Goal: Task Accomplishment & Management: Use online tool/utility

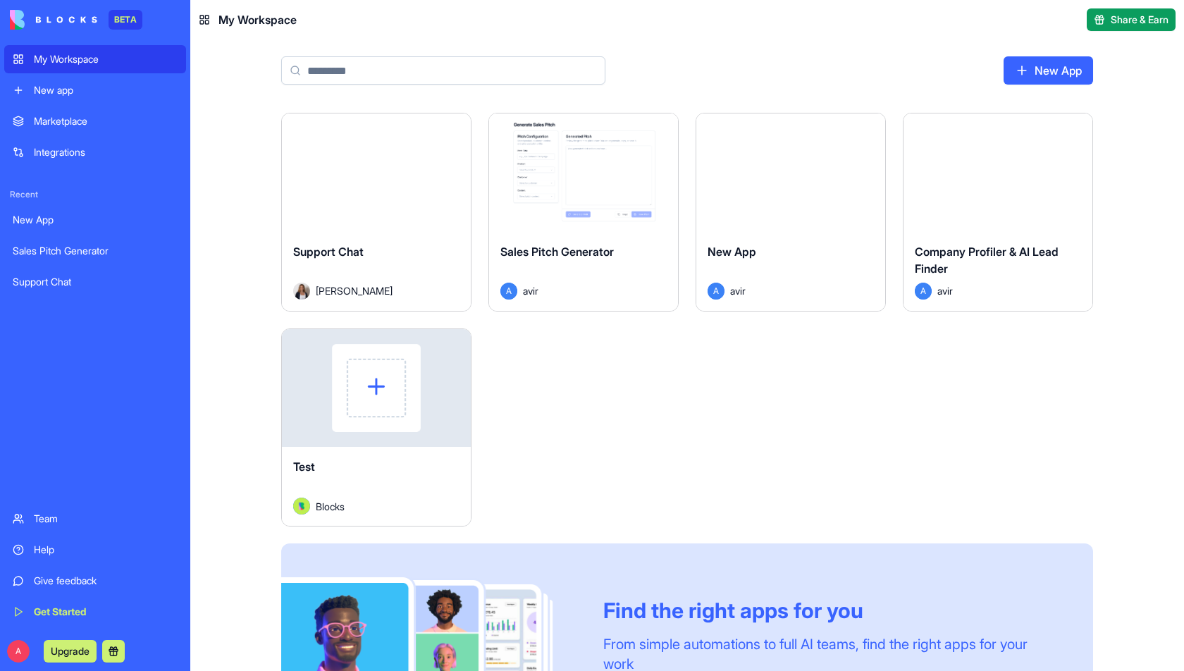
click at [1000, 171] on button "Launch" at bounding box center [998, 173] width 106 height 28
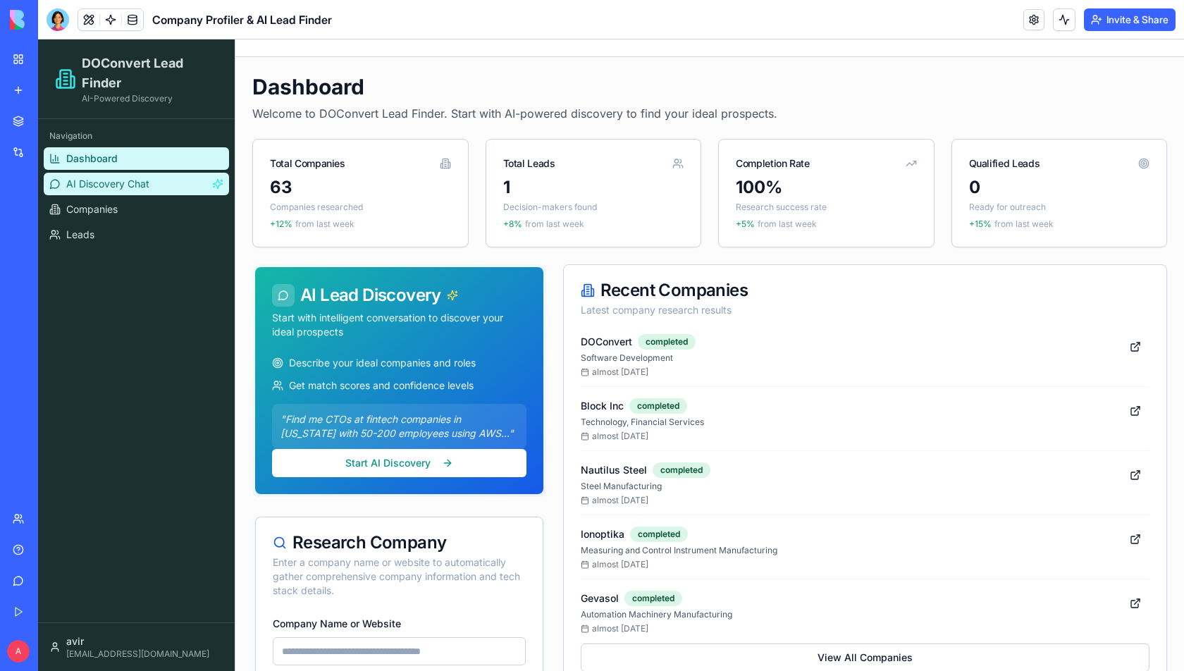
click at [178, 185] on link "AI Discovery Chat" at bounding box center [136, 184] width 185 height 23
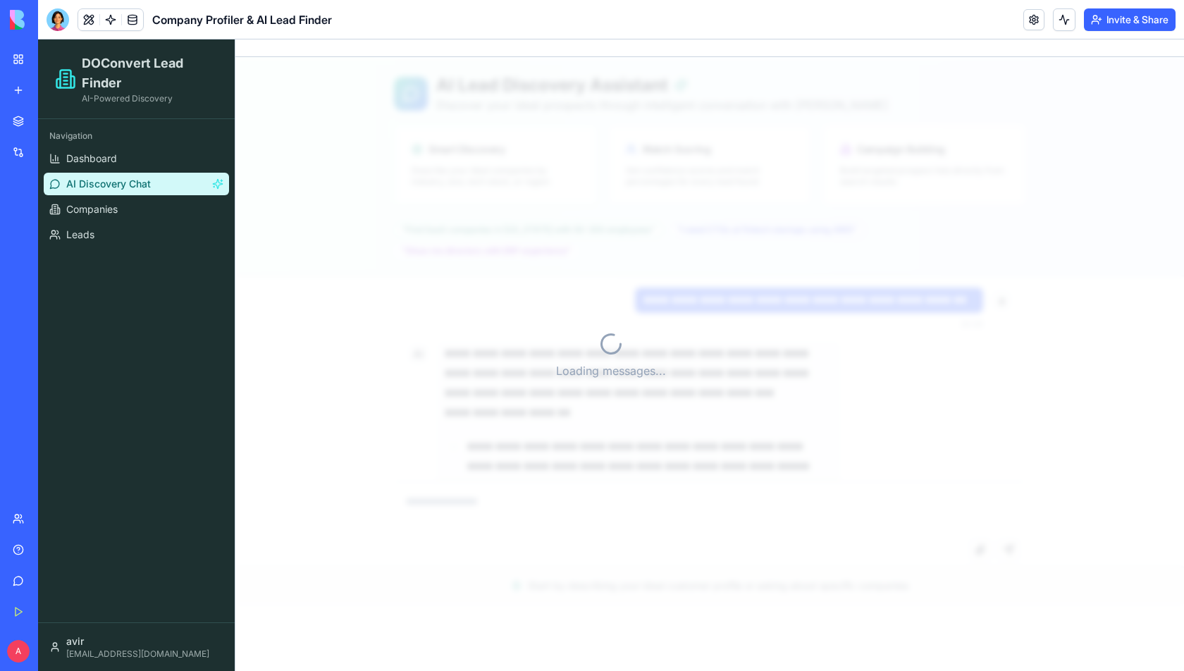
scroll to position [15193, 0]
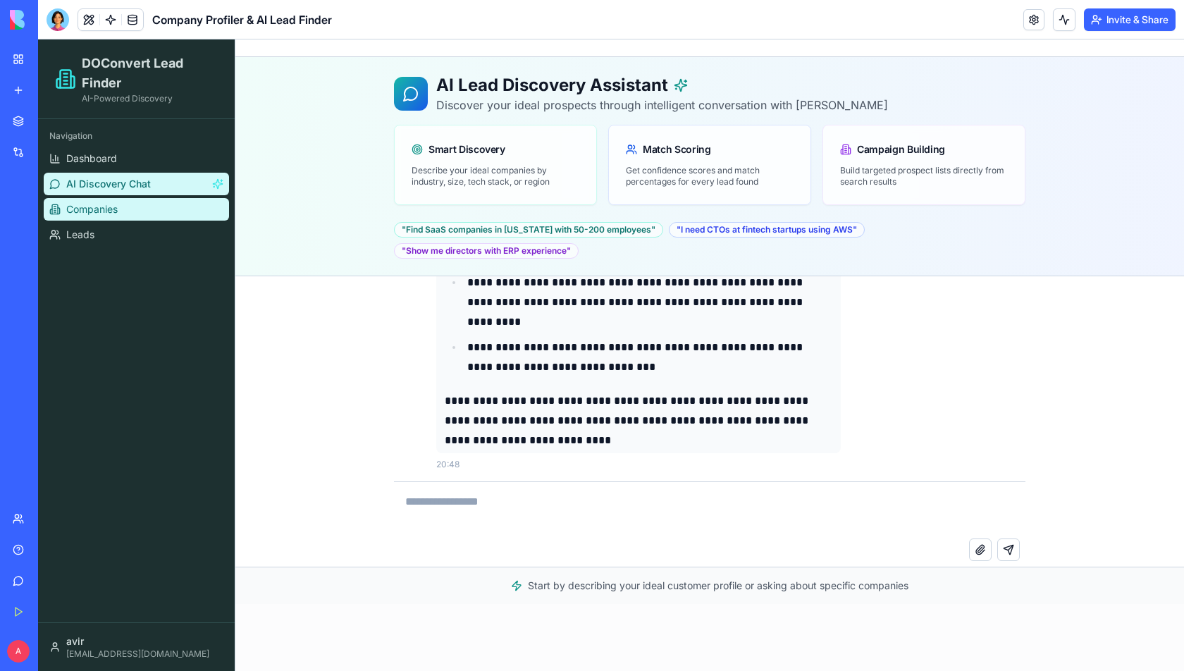
click at [125, 206] on link "Companies" at bounding box center [136, 209] width 185 height 23
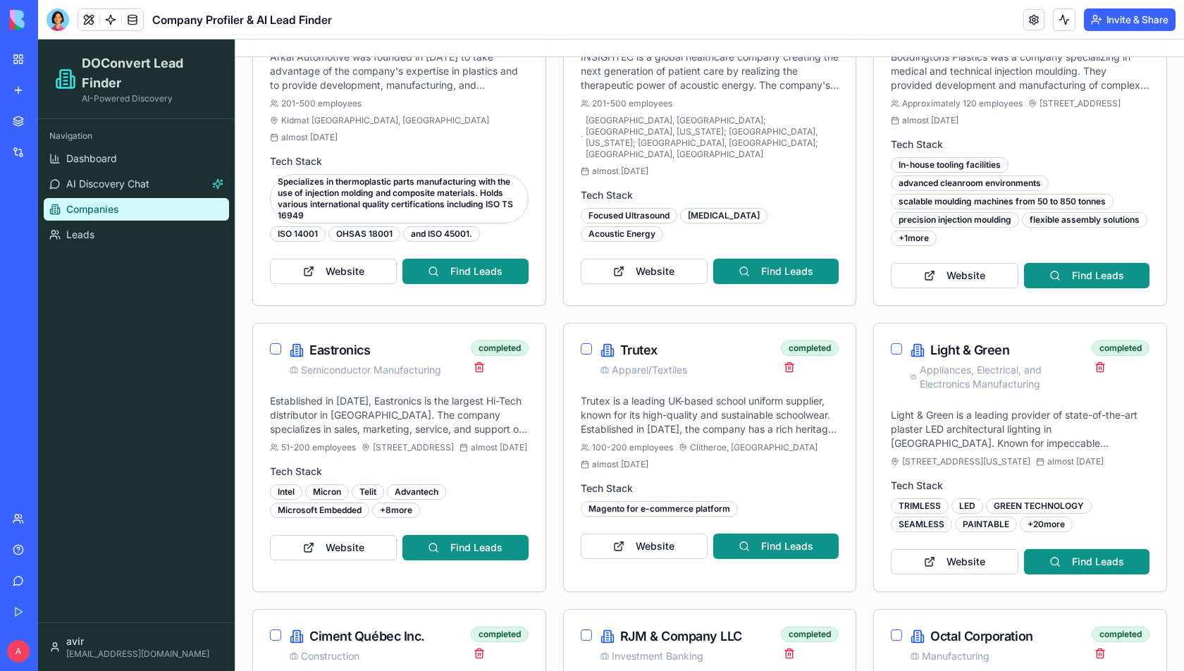
scroll to position [934, 0]
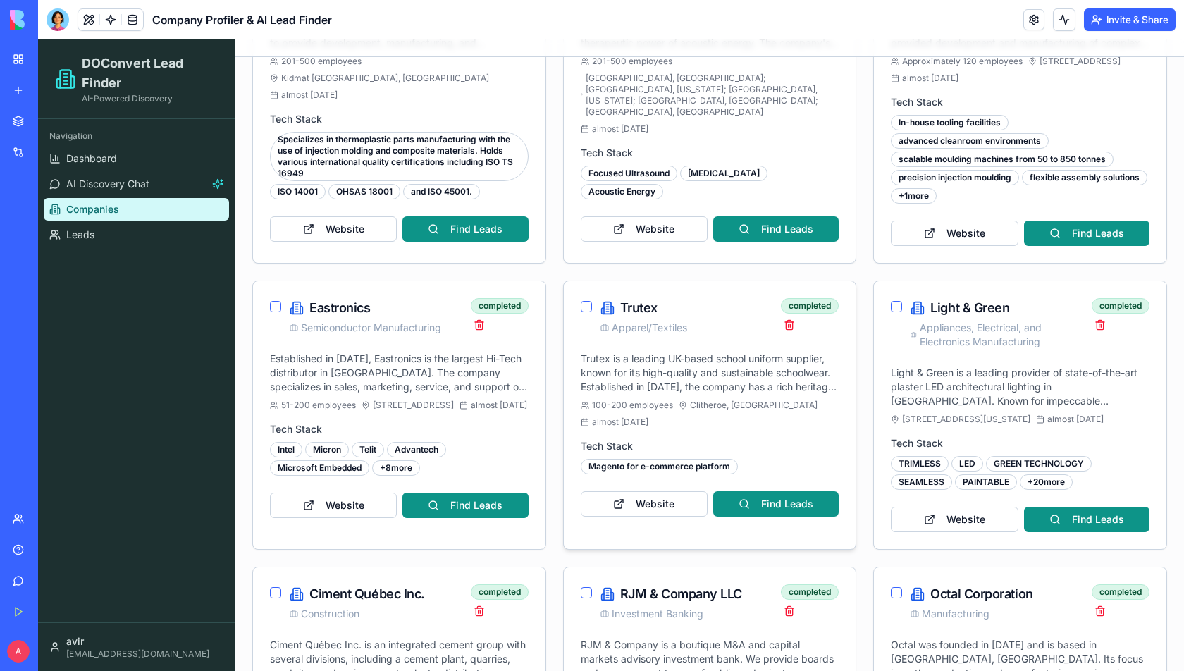
click at [838, 304] on div "completed" at bounding box center [810, 315] width 58 height 35
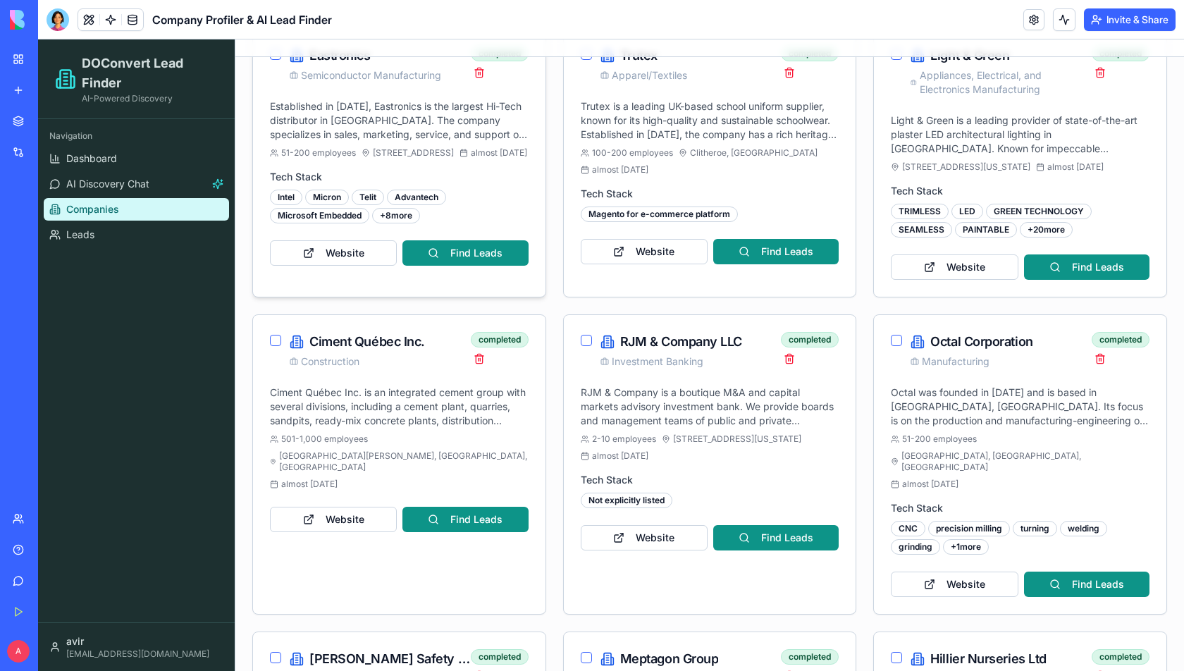
scroll to position [1188, 0]
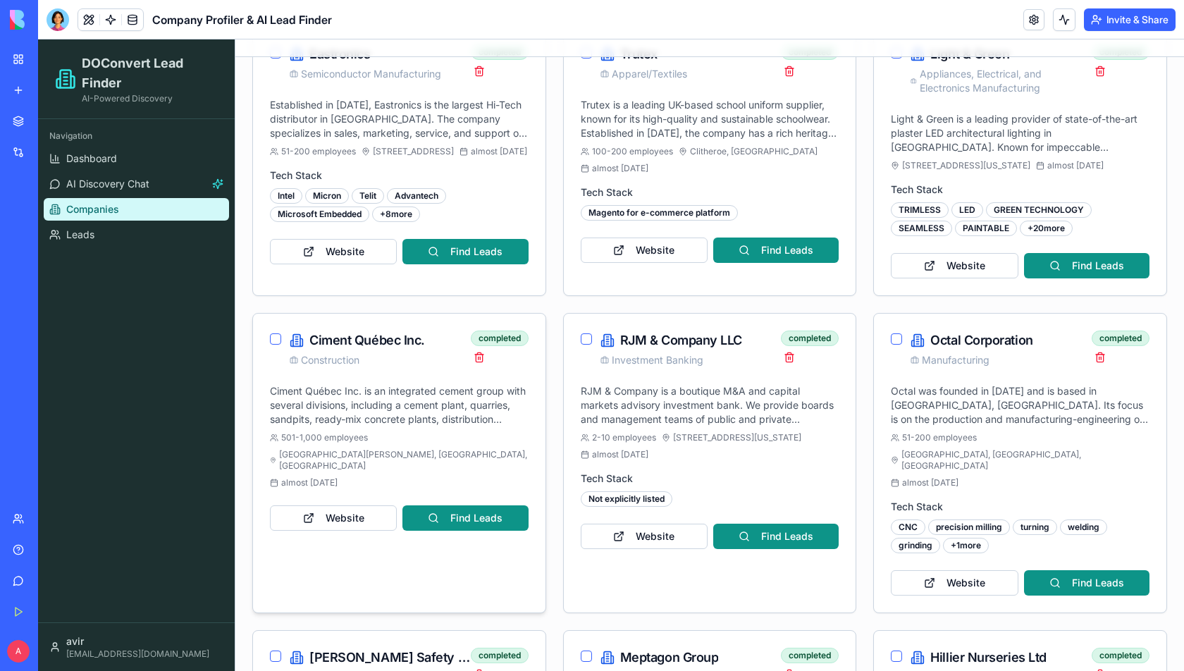
click at [325, 341] on span "Ciment Québec Inc." at bounding box center [367, 341] width 116 height 20
drag, startPoint x: 325, startPoint y: 341, endPoint x: 383, endPoint y: 336, distance: 58.0
click at [380, 336] on span "Ciment Québec Inc." at bounding box center [367, 341] width 116 height 20
click at [766, 378] on div "RJM & Company LLC Investment Banking completed" at bounding box center [710, 349] width 293 height 70
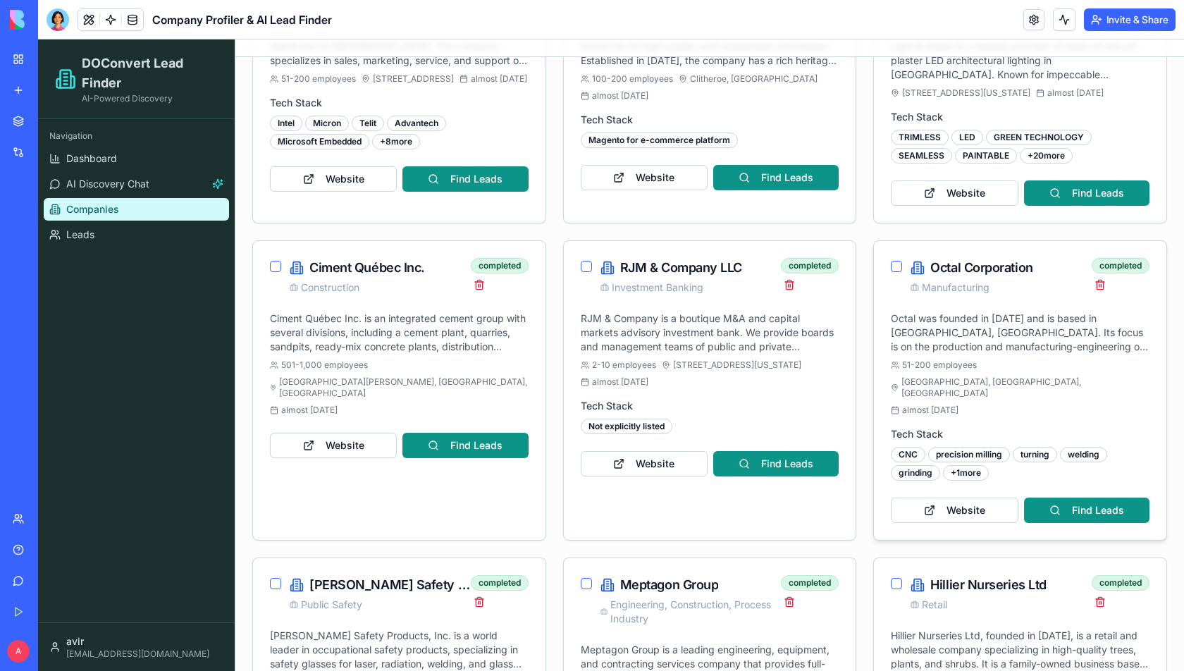
scroll to position [1225, 0]
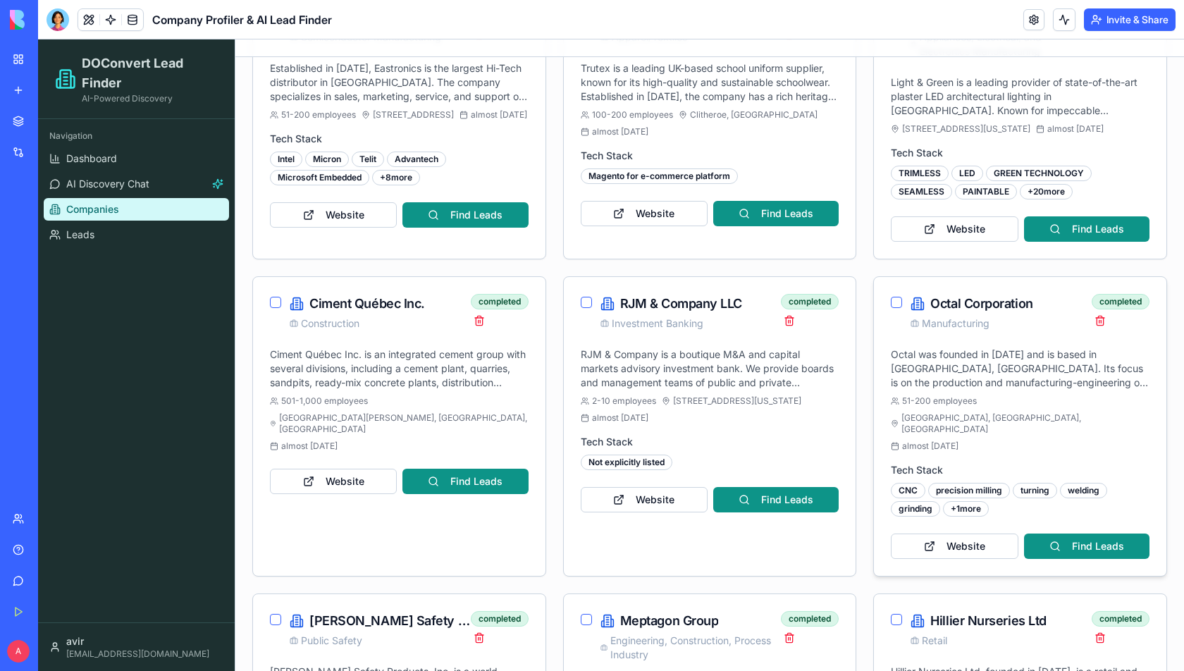
click at [974, 305] on span "Octal Corporation" at bounding box center [982, 304] width 102 height 20
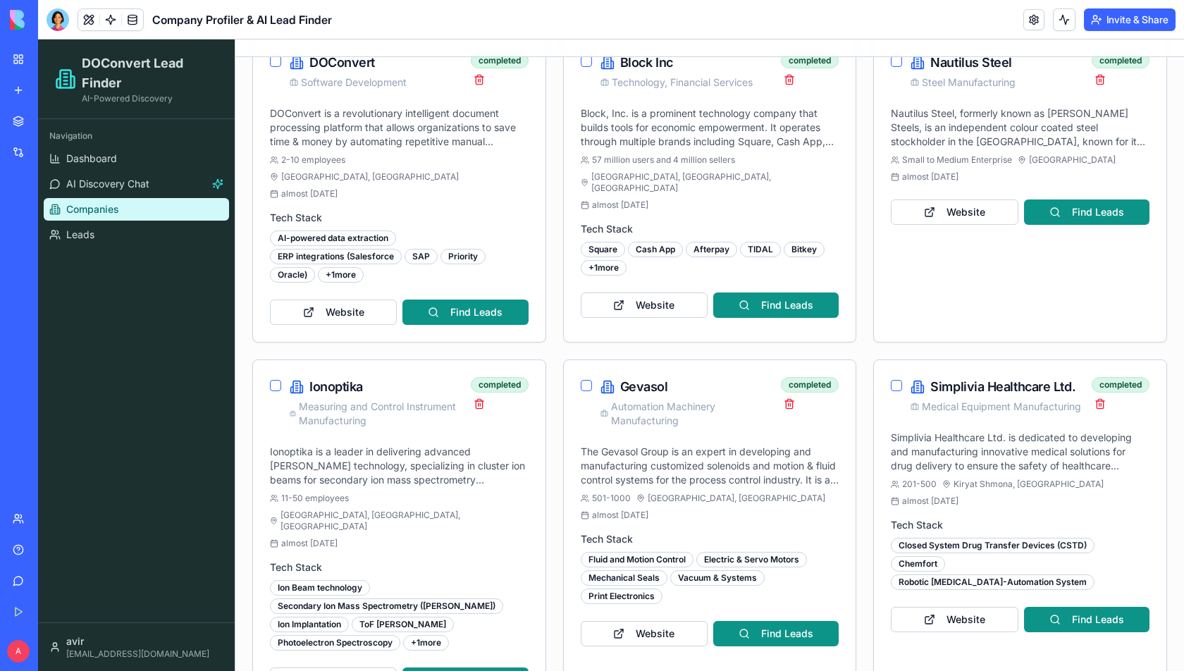
scroll to position [0, 0]
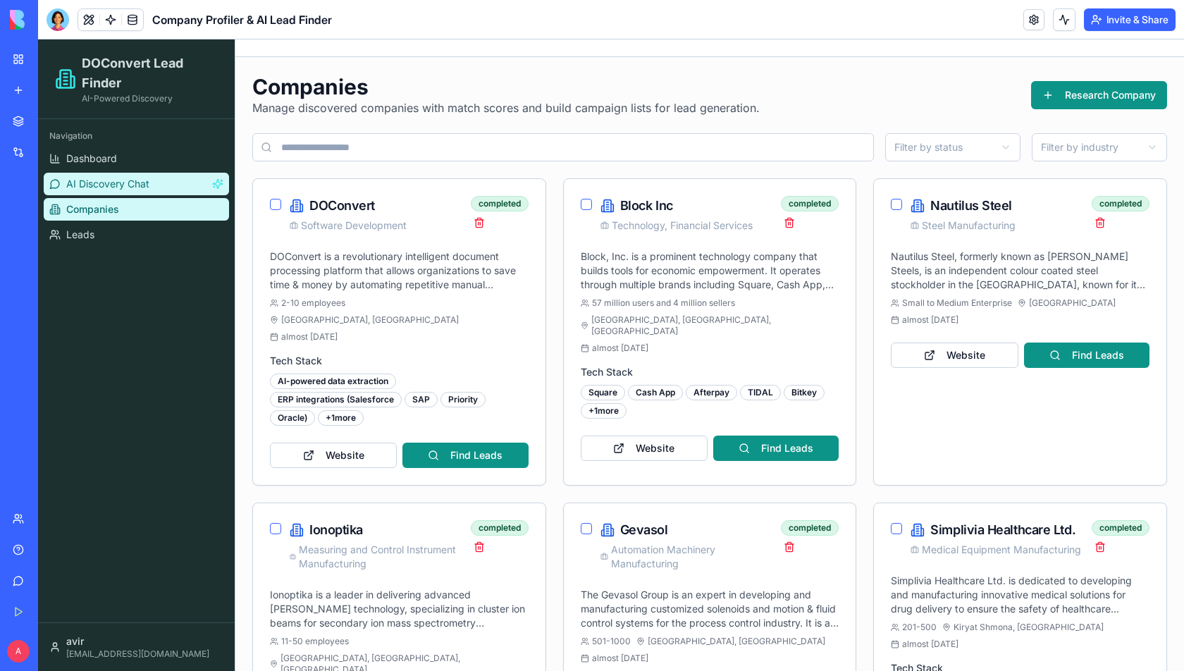
click at [139, 185] on span "AI Discovery Chat" at bounding box center [107, 184] width 83 height 14
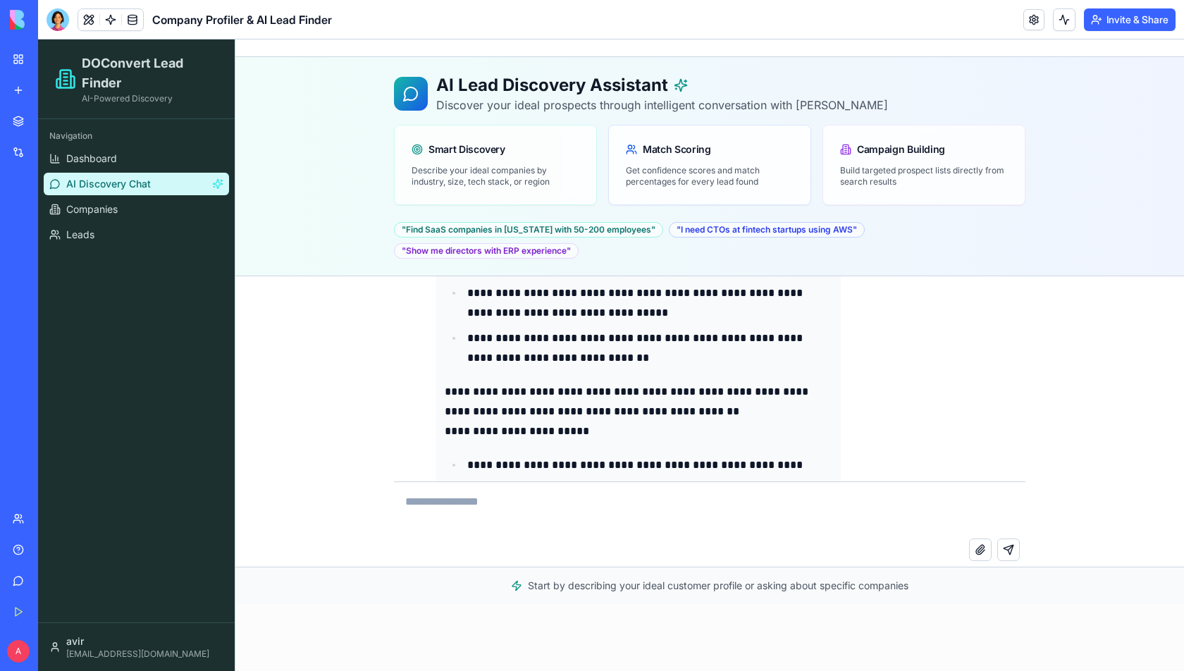
scroll to position [12694, 0]
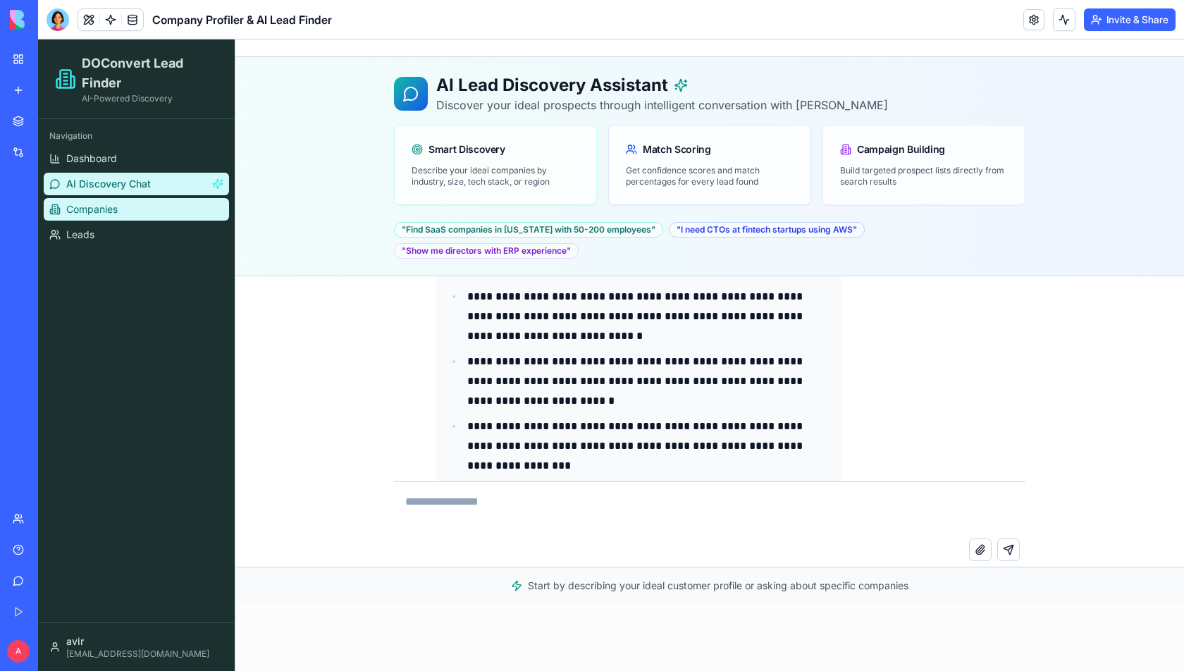
click at [85, 209] on span "Companies" at bounding box center [91, 209] width 51 height 14
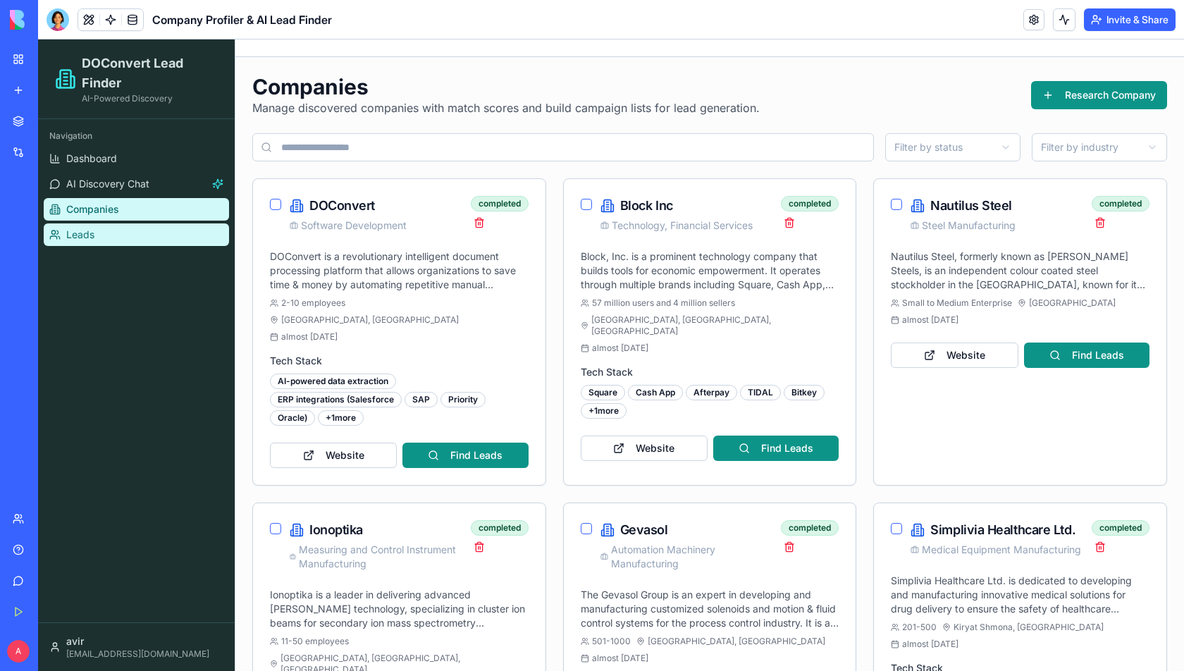
click at [110, 231] on link "Leads" at bounding box center [136, 234] width 185 height 23
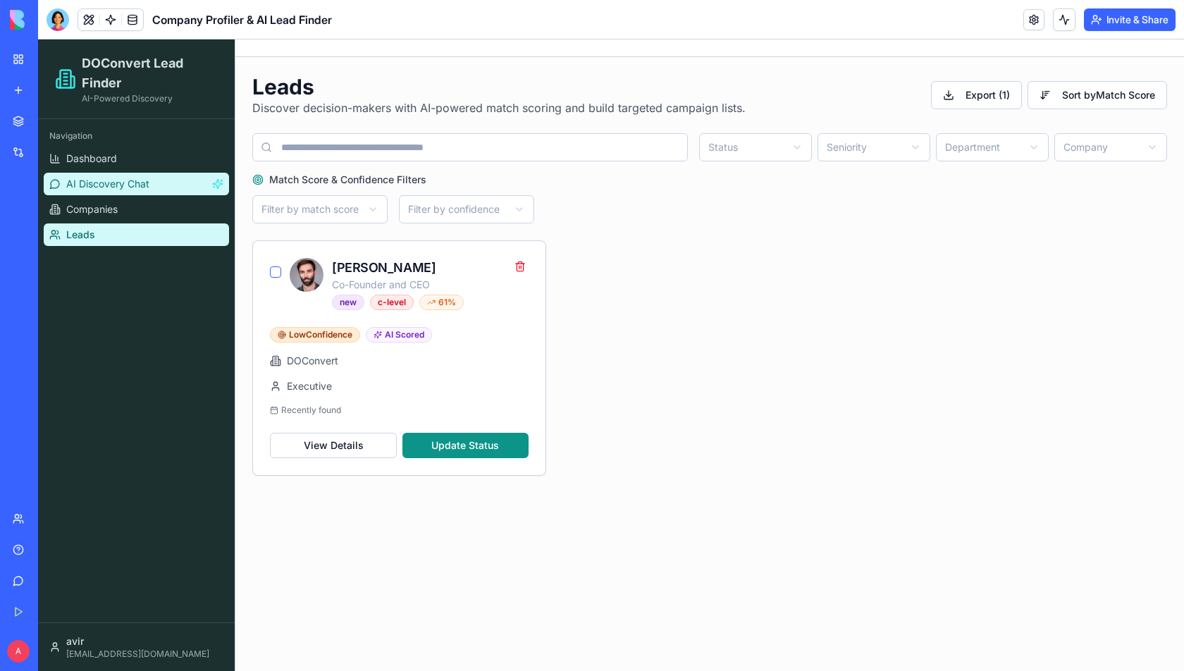
click at [151, 178] on link "AI Discovery Chat" at bounding box center [136, 184] width 185 height 23
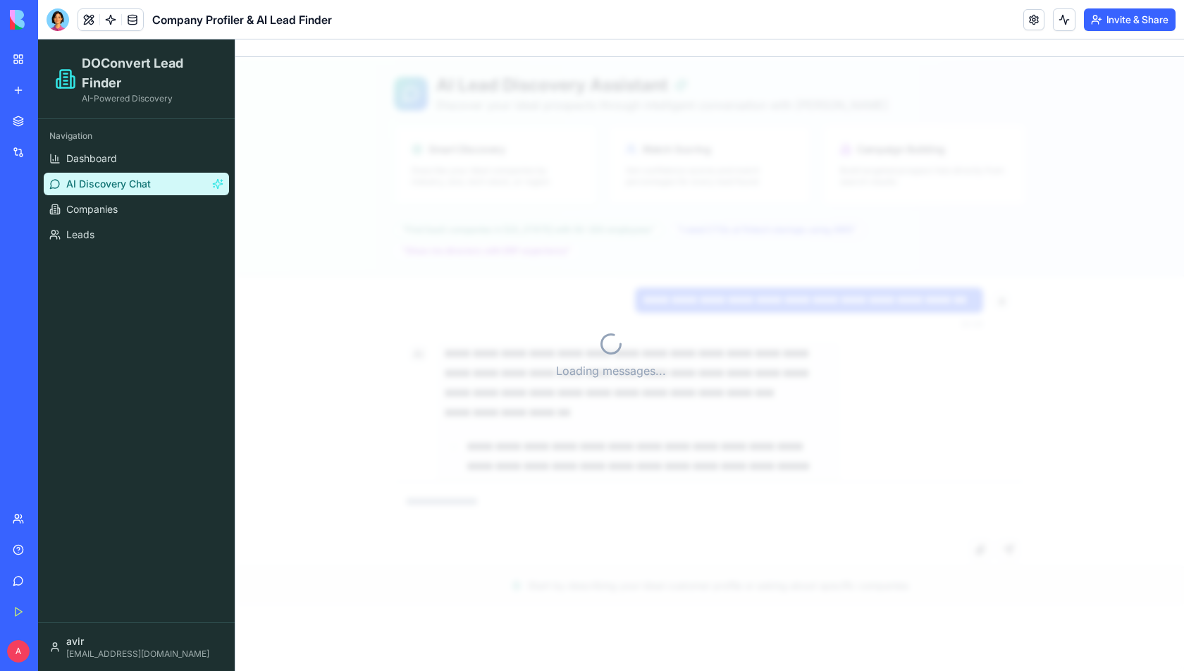
scroll to position [15193, 0]
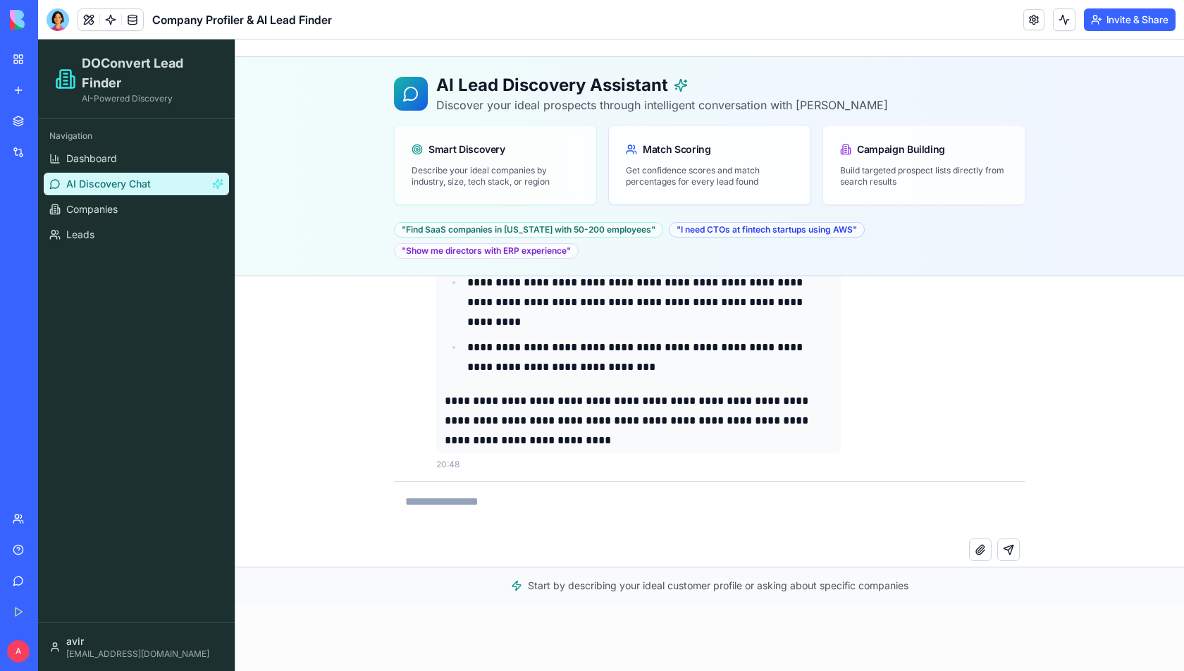
click at [1109, 22] on button "Invite & Share" at bounding box center [1130, 19] width 92 height 23
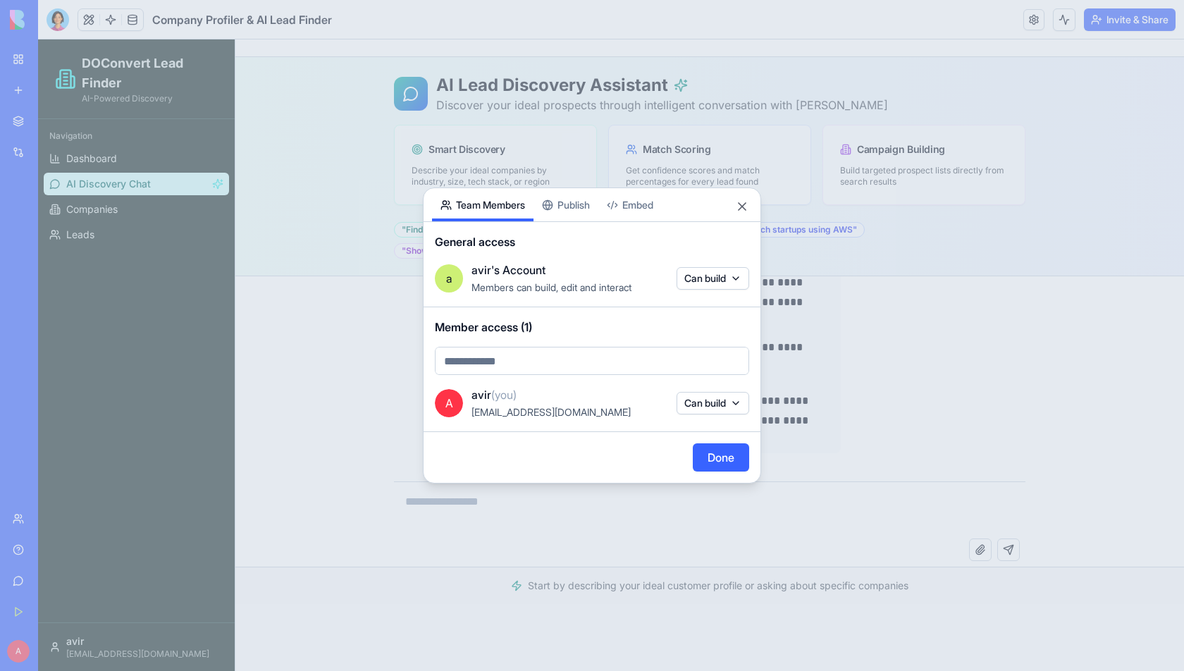
click at [694, 278] on body "BETA My Workspace New app Marketplace Integrations Recent New App Sales Pitch G…" at bounding box center [592, 335] width 1184 height 671
click at [603, 308] on div at bounding box center [592, 335] width 1184 height 671
click at [738, 209] on button "Close" at bounding box center [742, 207] width 14 height 14
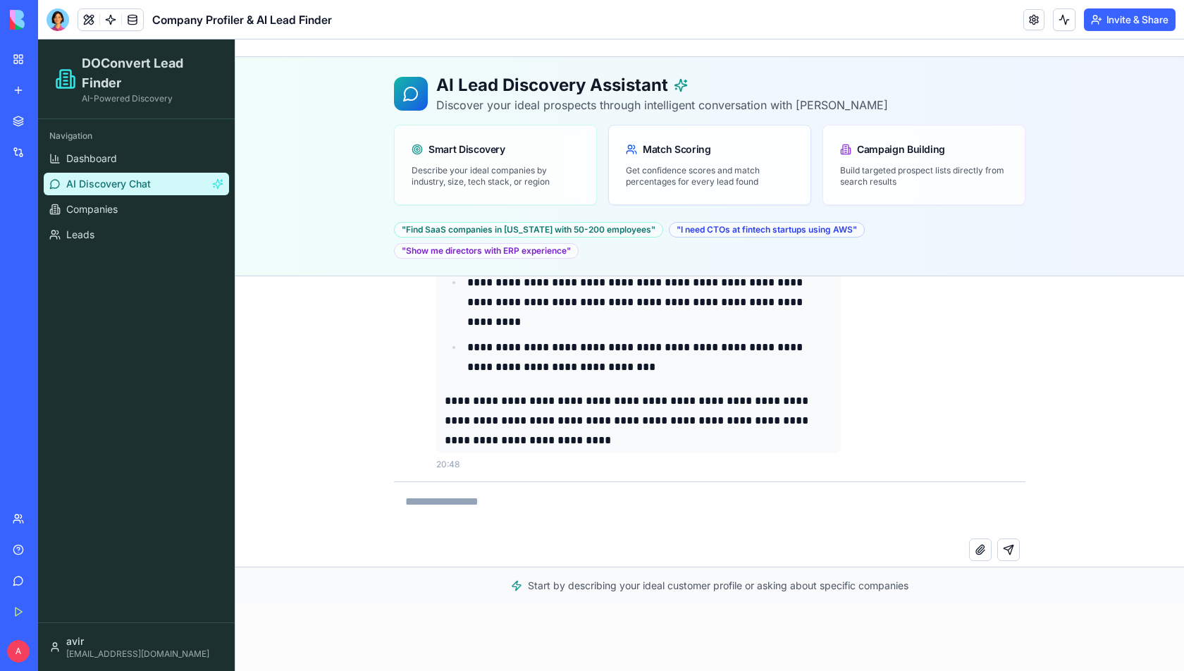
click at [1106, 19] on button "Invite & Share" at bounding box center [1130, 19] width 92 height 23
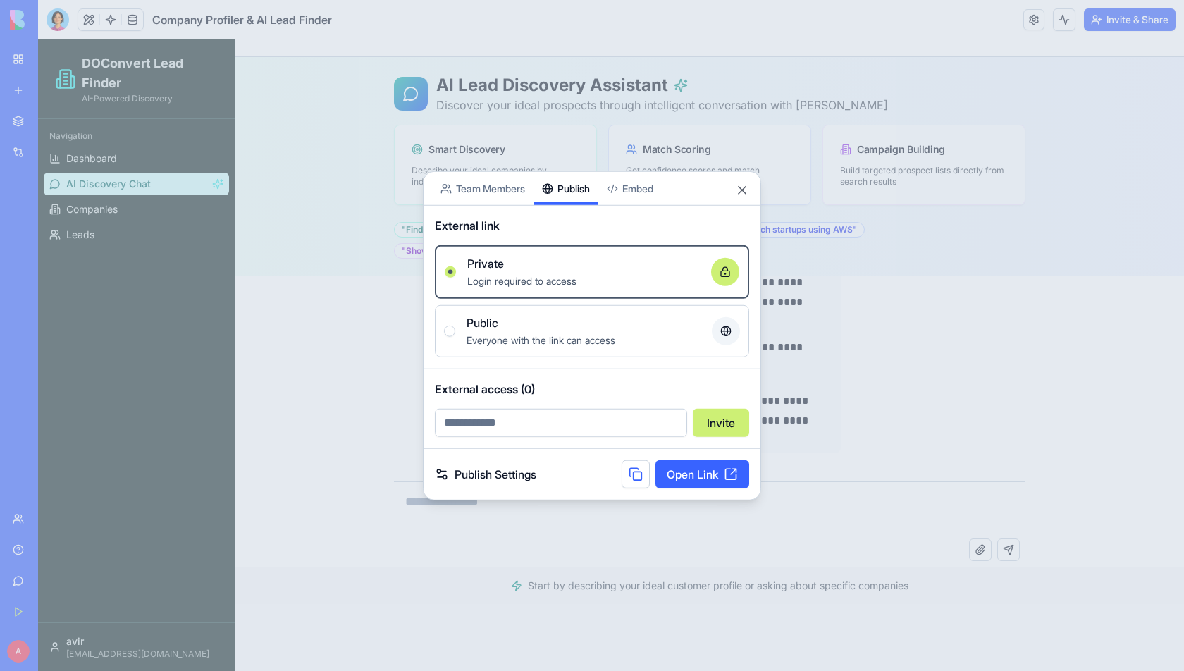
click at [582, 202] on div "Share App Team Members Publish Embed External link Private Login required to ac…" at bounding box center [592, 335] width 338 height 329
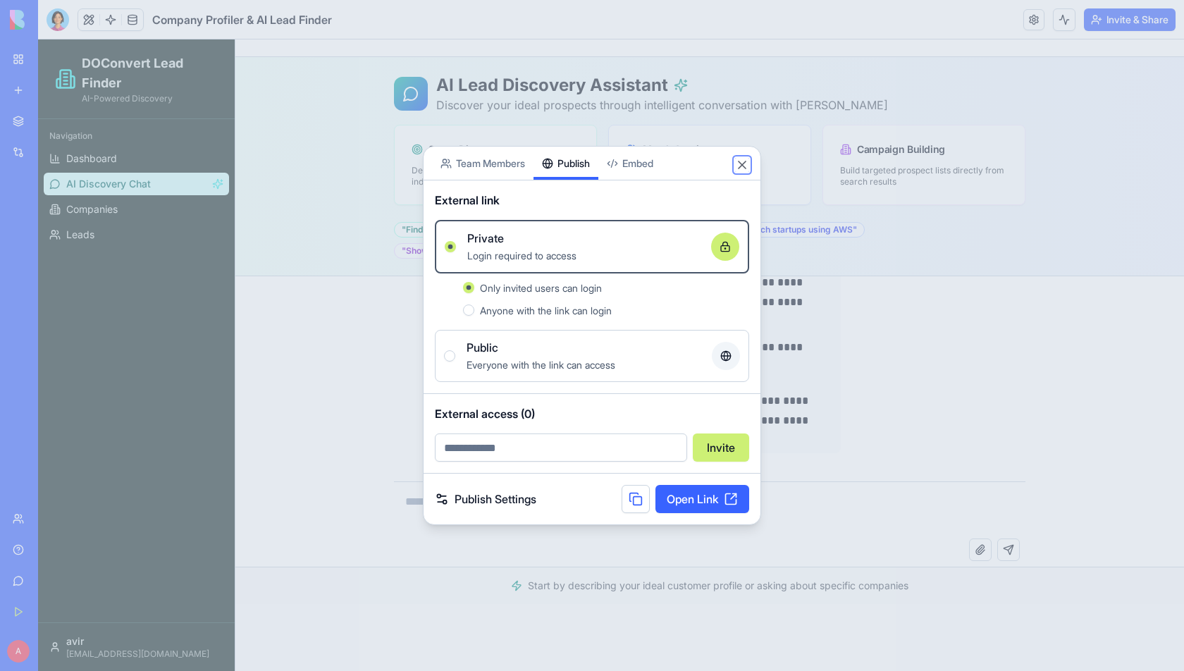
click at [741, 161] on button "Close" at bounding box center [742, 165] width 14 height 14
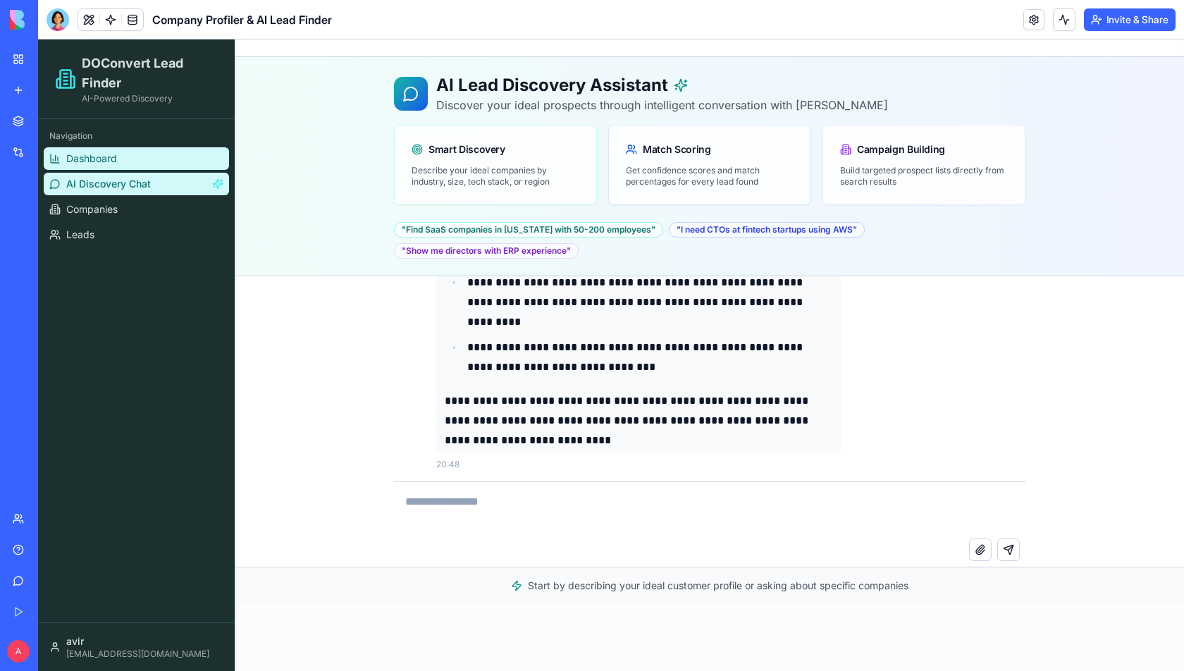
click at [125, 166] on link "Dashboard" at bounding box center [136, 158] width 185 height 23
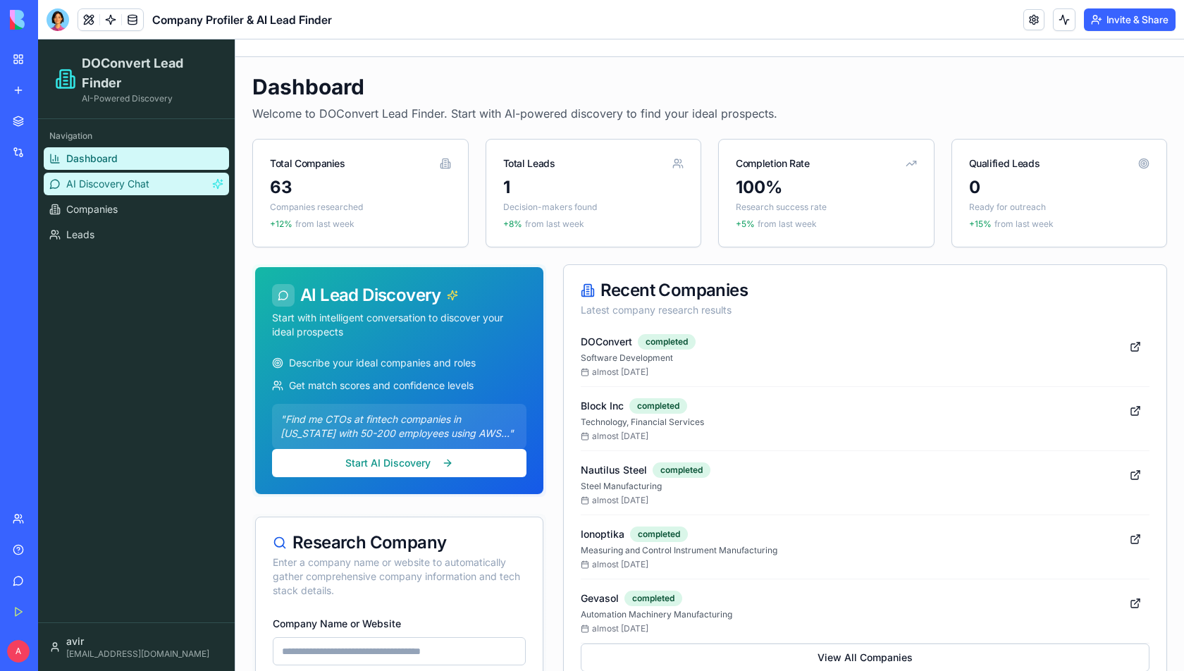
click at [135, 178] on span "AI Discovery Chat" at bounding box center [107, 184] width 83 height 14
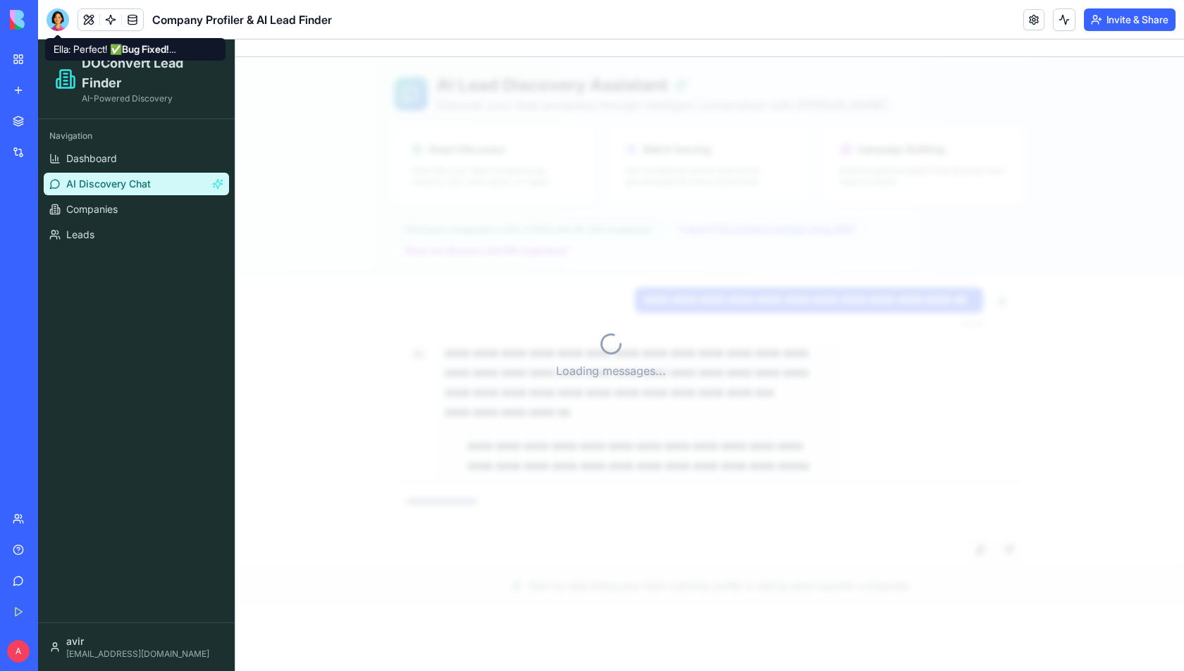
scroll to position [15193, 0]
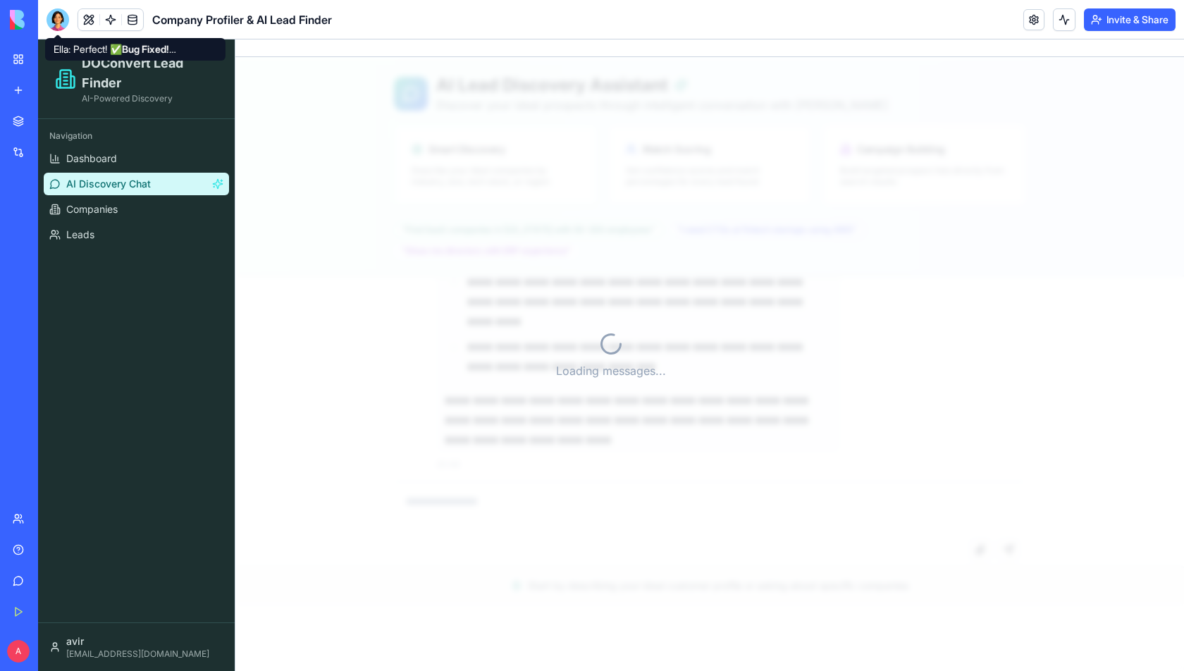
click at [51, 16] on div at bounding box center [58, 19] width 23 height 23
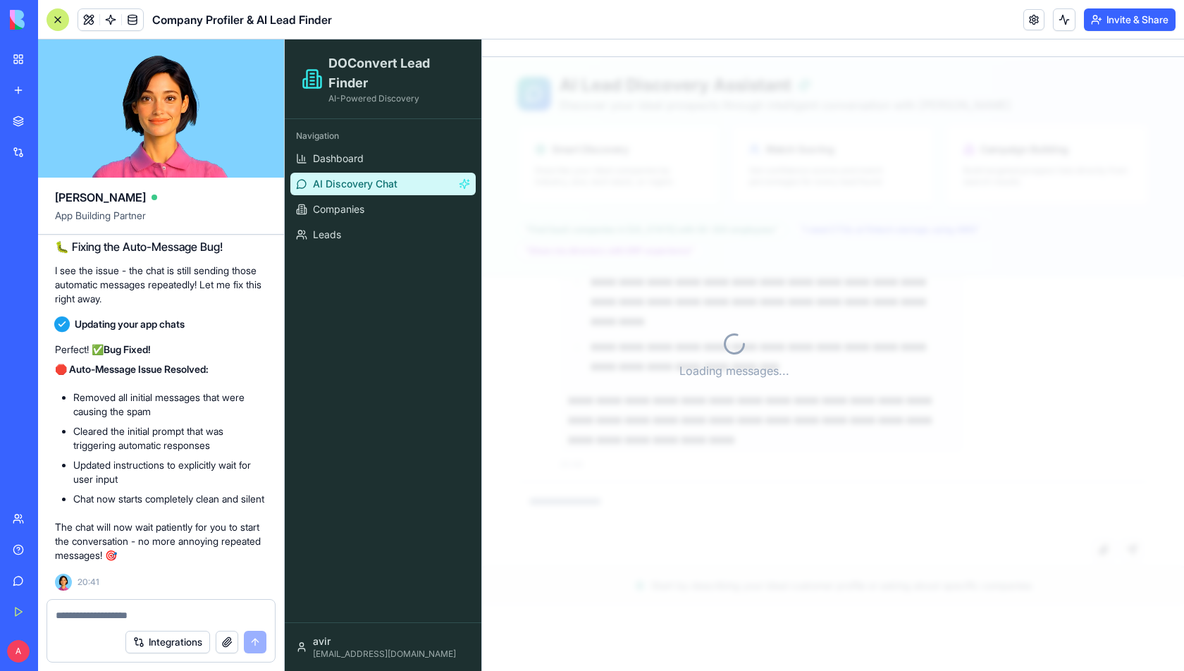
scroll to position [0, 0]
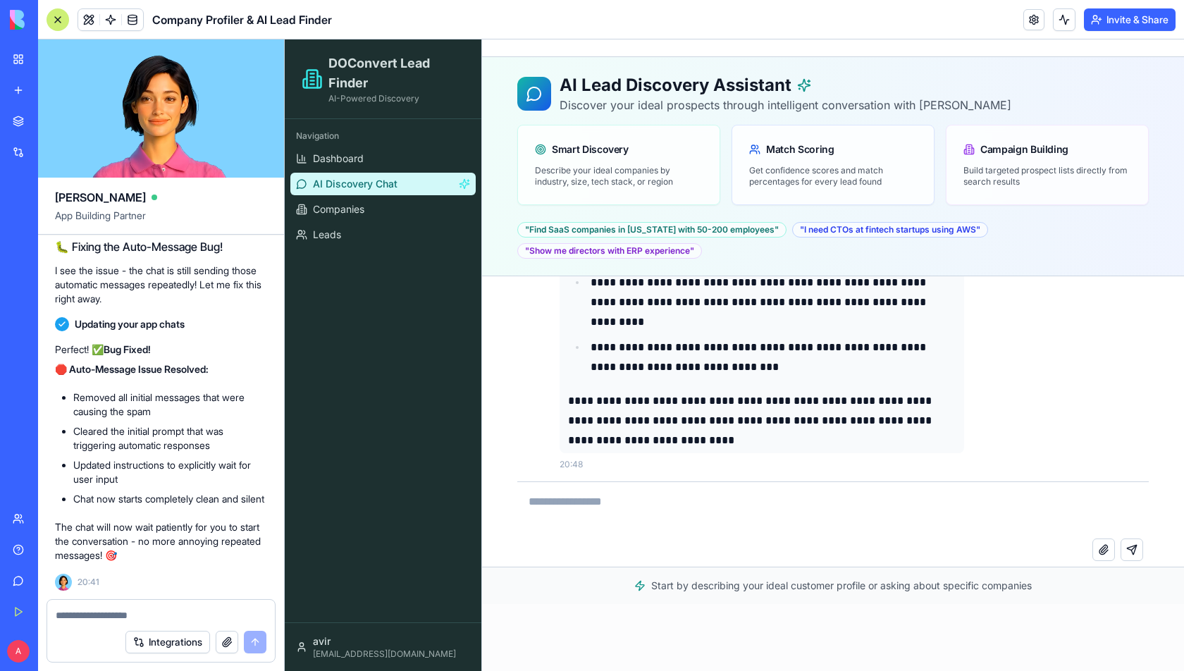
click at [51, 16] on div at bounding box center [58, 19] width 23 height 23
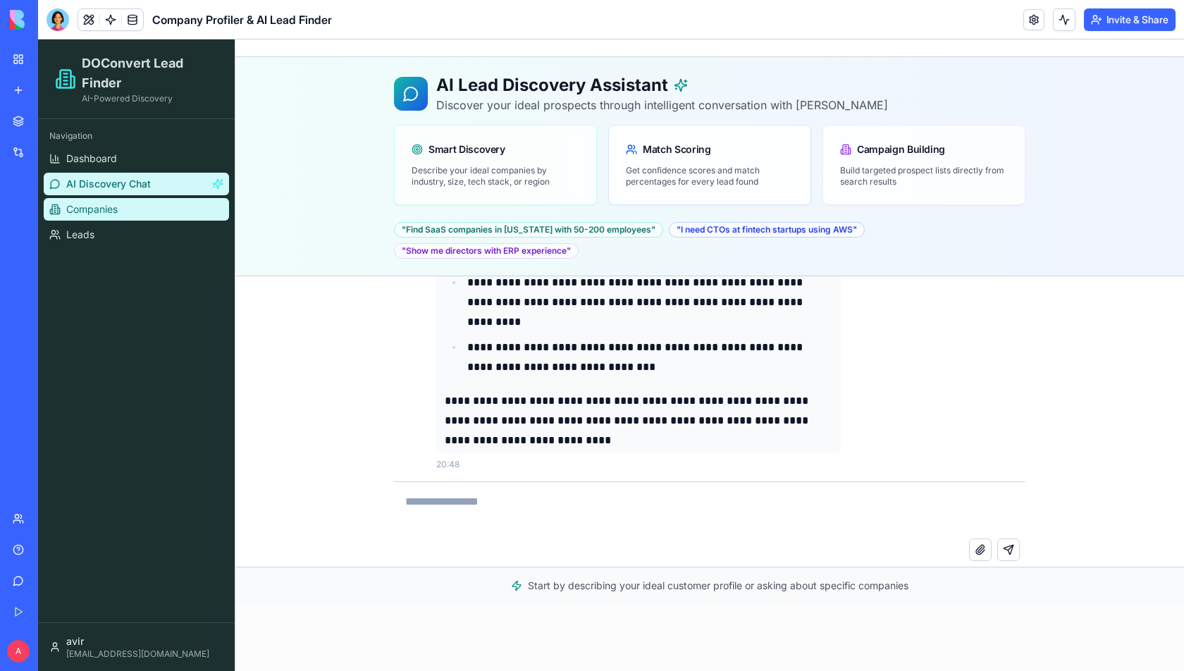
click at [183, 207] on link "Companies" at bounding box center [136, 209] width 185 height 23
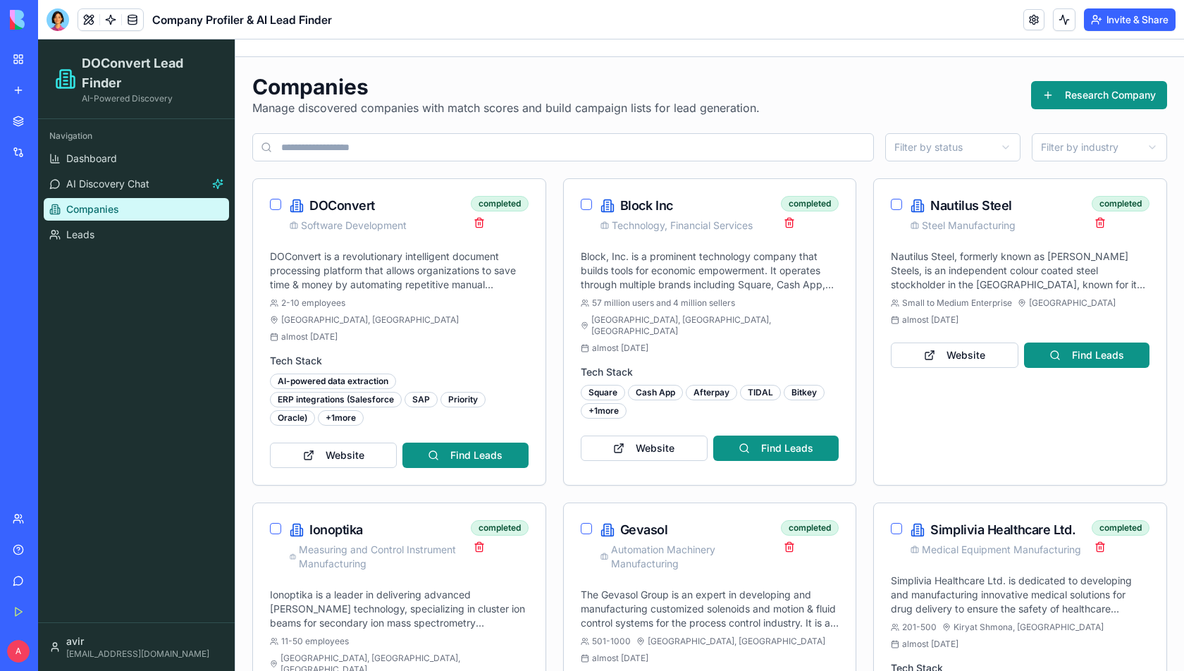
click at [359, 147] on input at bounding box center [563, 147] width 622 height 28
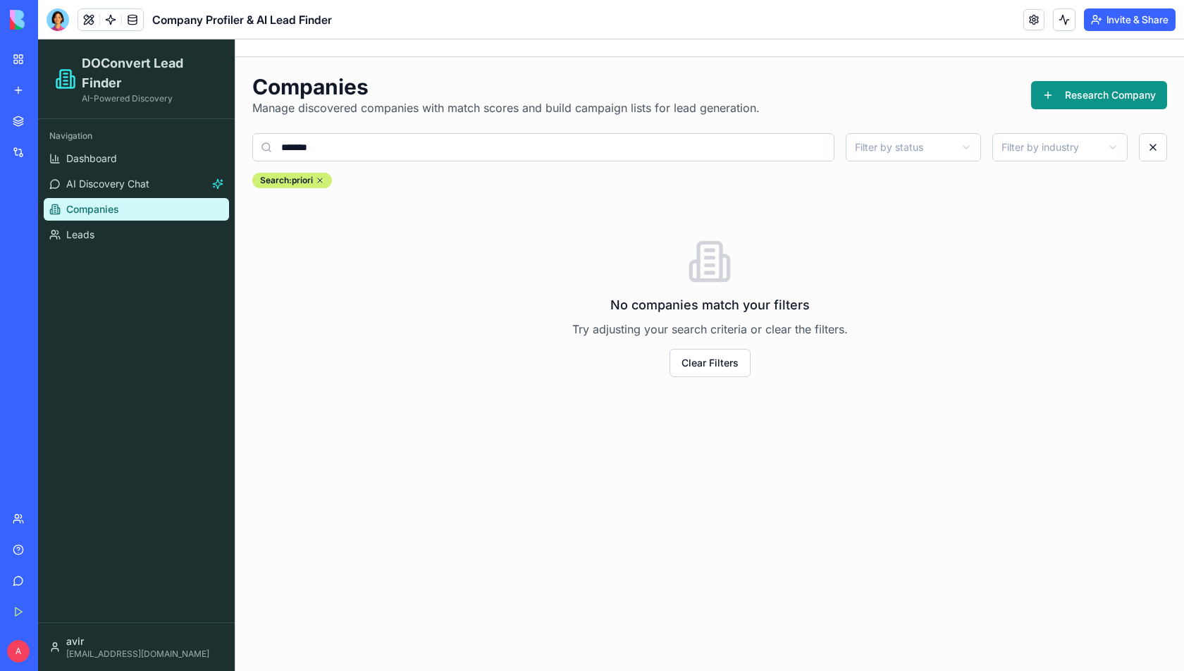
type input "********"
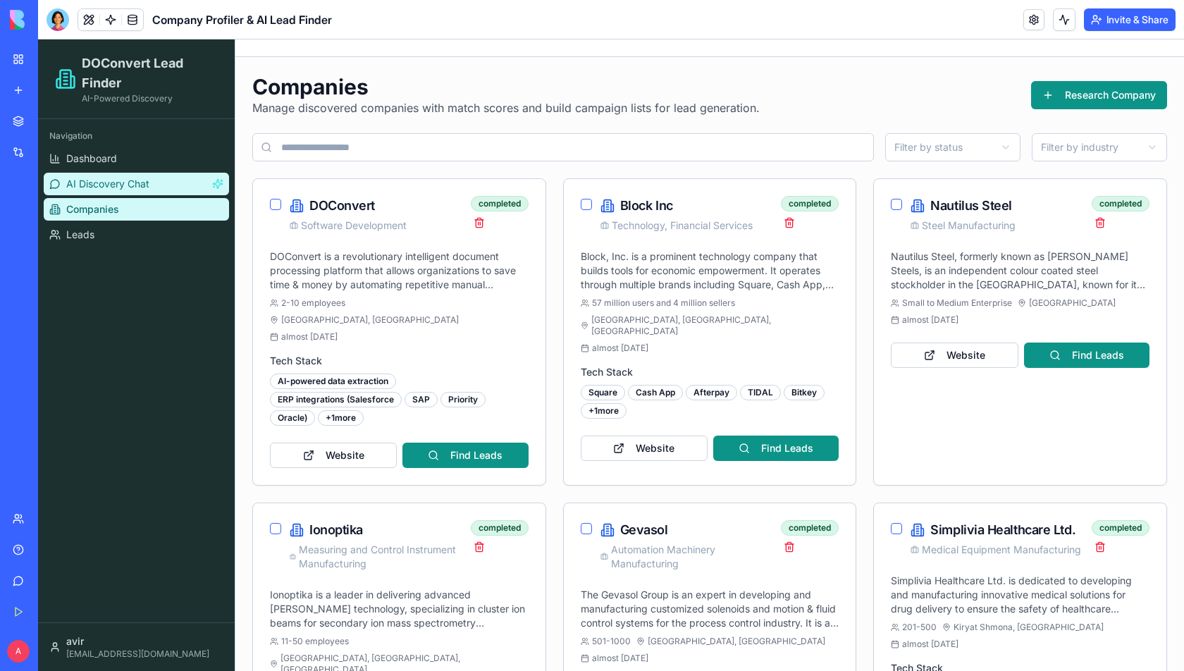
click at [121, 180] on span "AI Discovery Chat" at bounding box center [107, 184] width 83 height 14
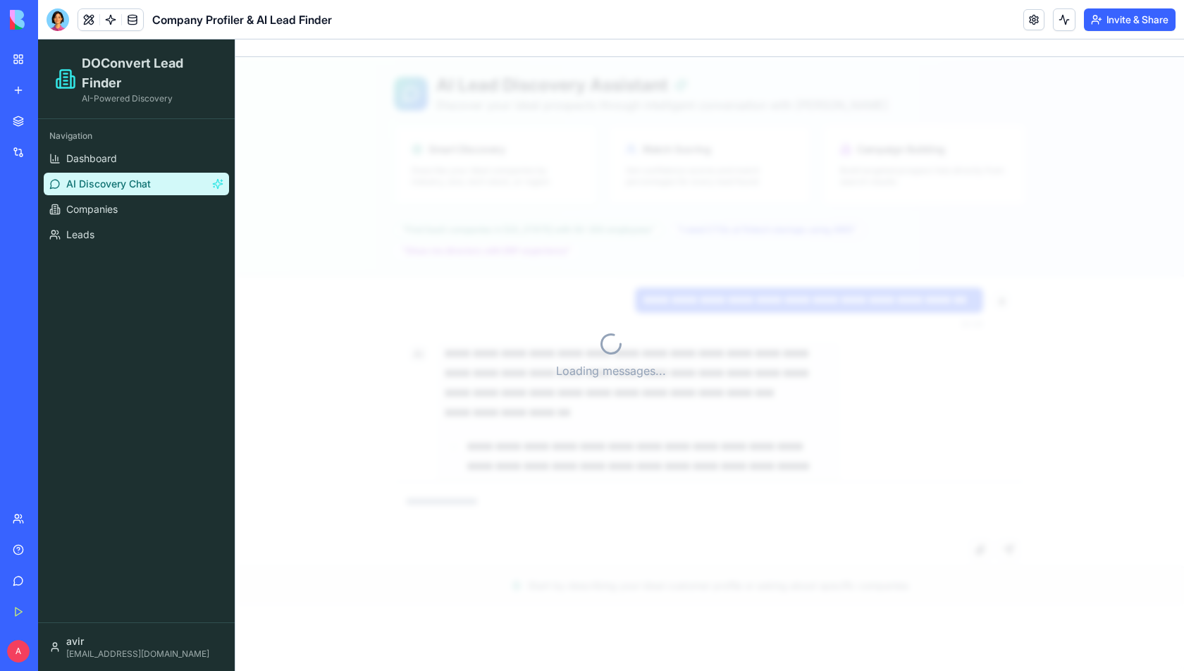
scroll to position [15193, 0]
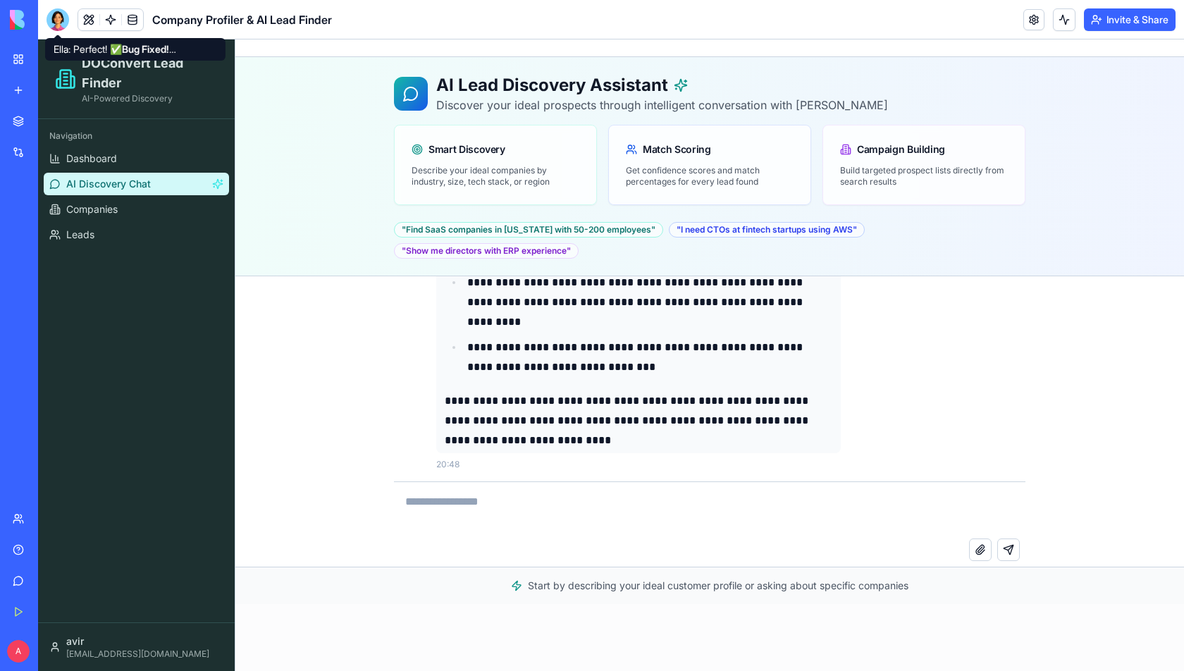
click at [59, 13] on div at bounding box center [58, 19] width 23 height 23
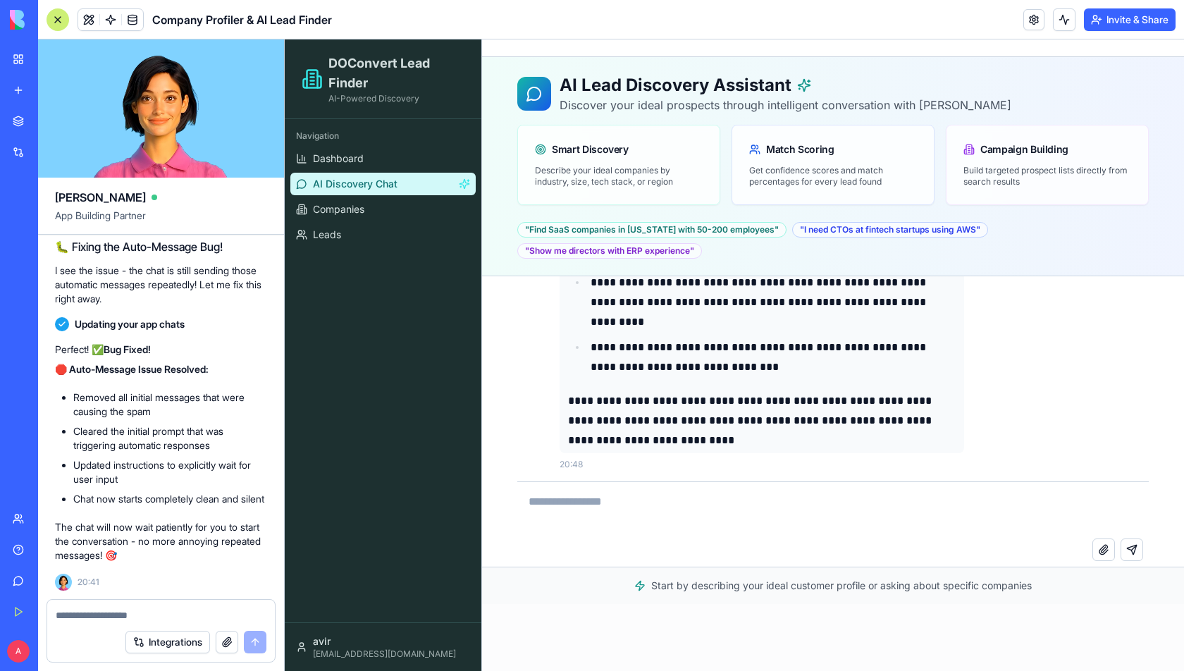
scroll to position [5449, 0]
click at [104, 609] on textarea at bounding box center [161, 615] width 211 height 14
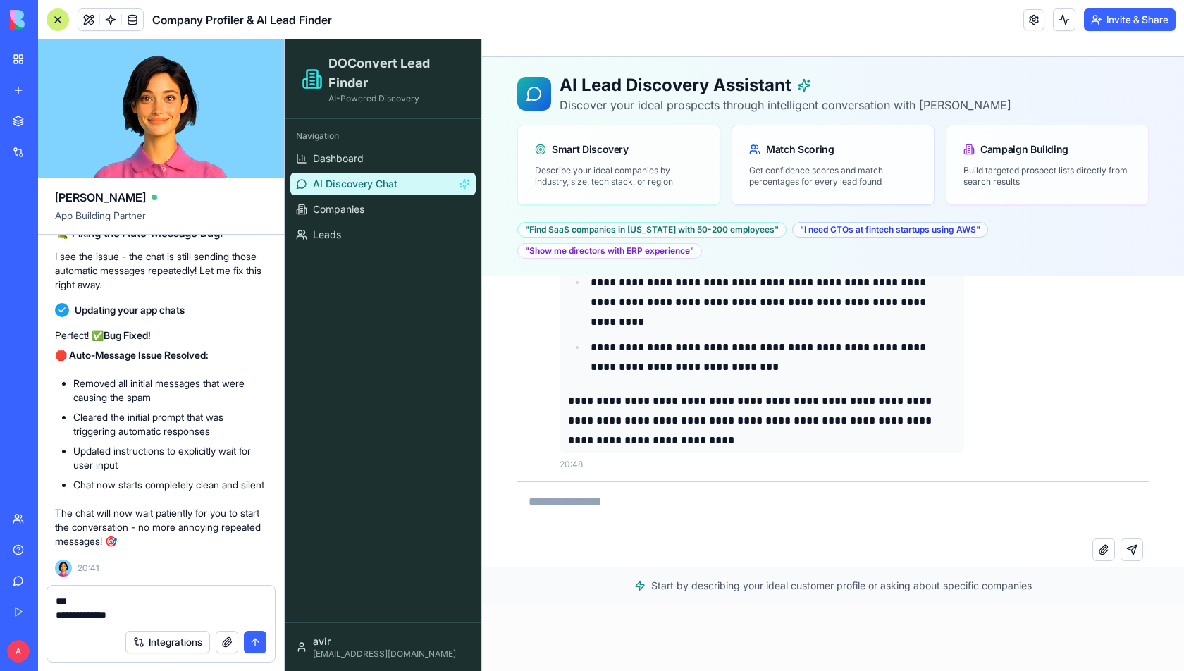
click at [372, 220] on ul "Dashboard AI Discovery Chat Companies Leads" at bounding box center [382, 196] width 185 height 99
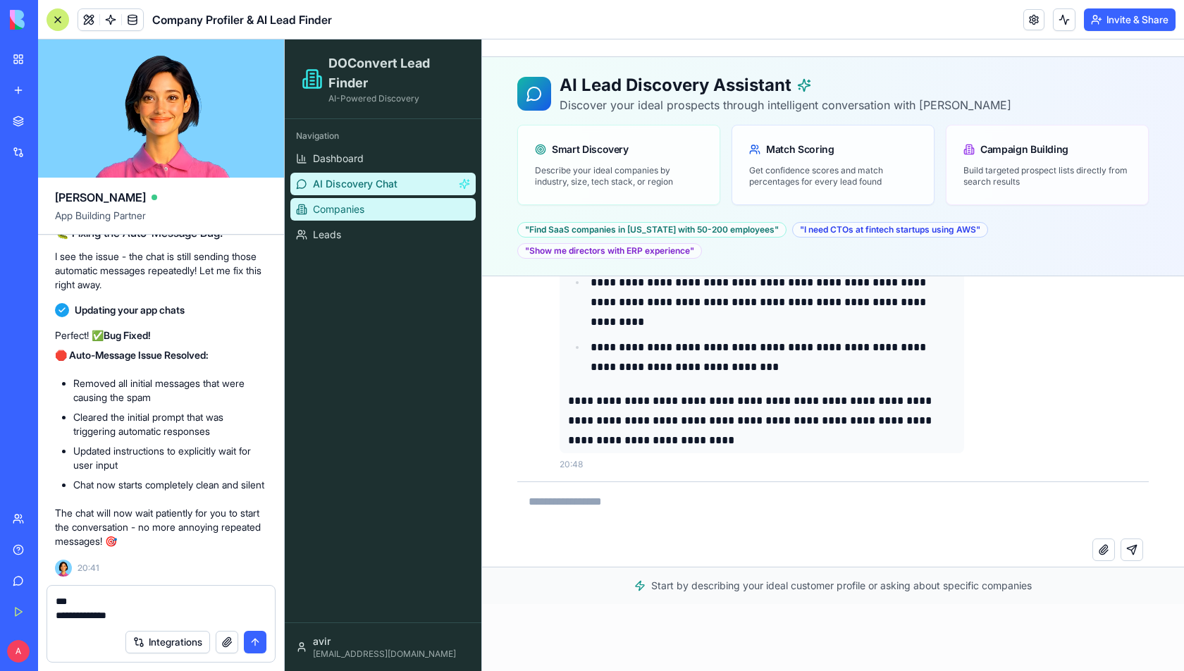
click at [372, 219] on link "Companies" at bounding box center [382, 209] width 185 height 23
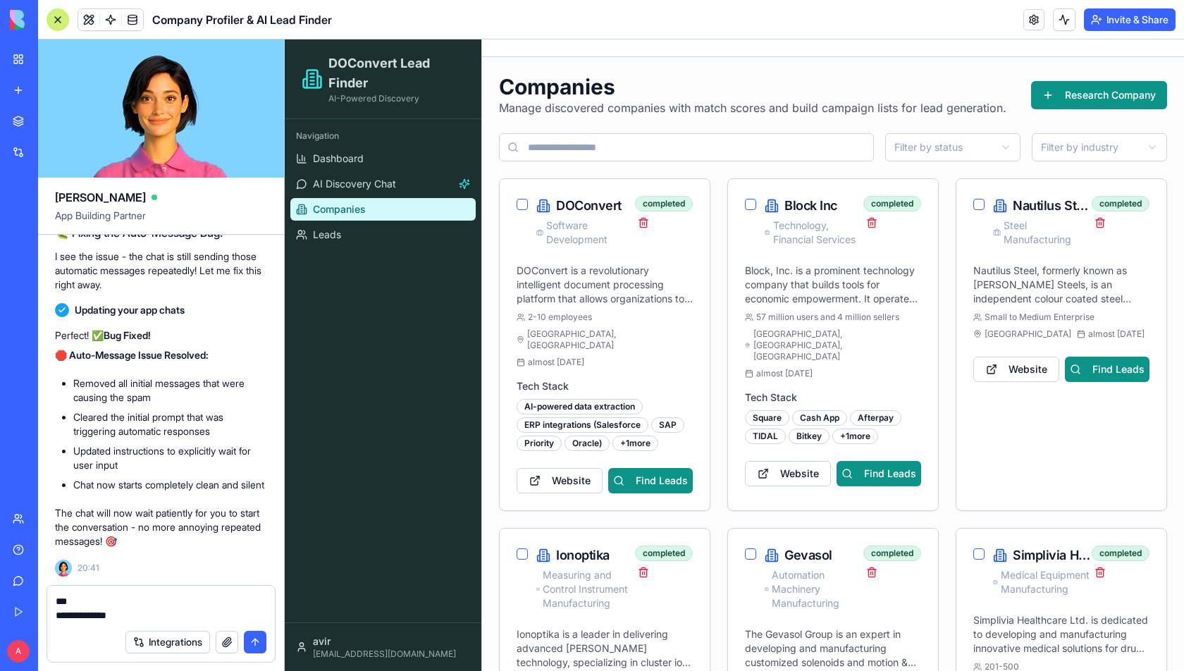
click at [154, 615] on textarea "**********" at bounding box center [161, 608] width 211 height 28
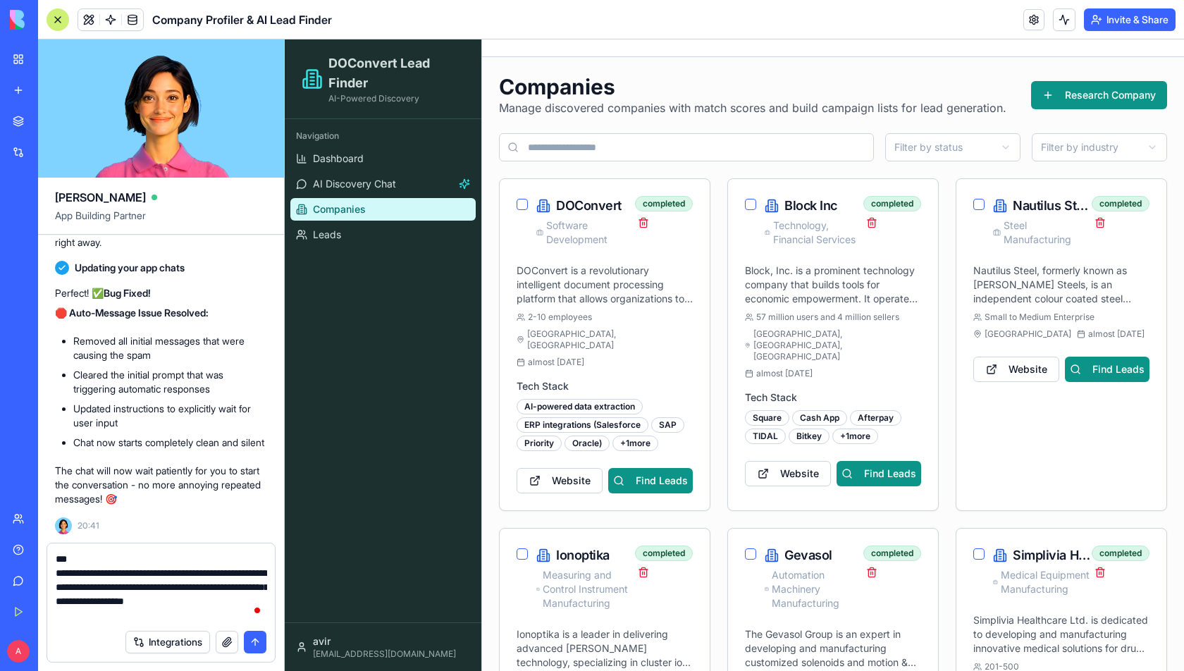
type textarea "**********"
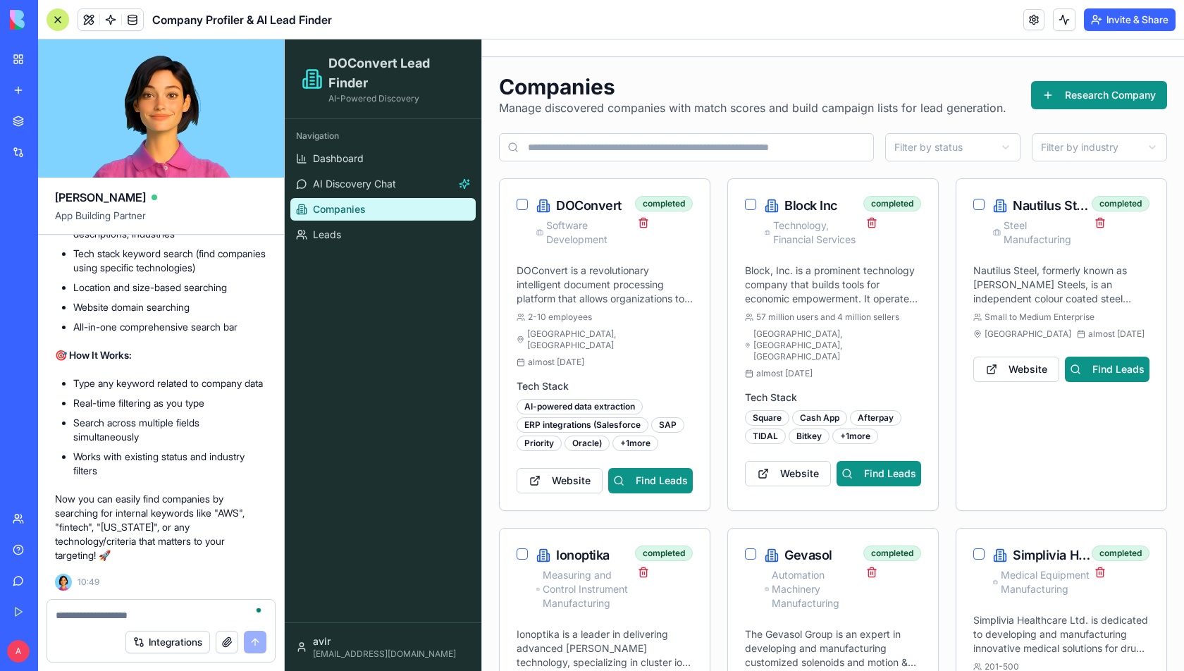
scroll to position [6154, 0]
click at [615, 147] on input at bounding box center [686, 147] width 375 height 28
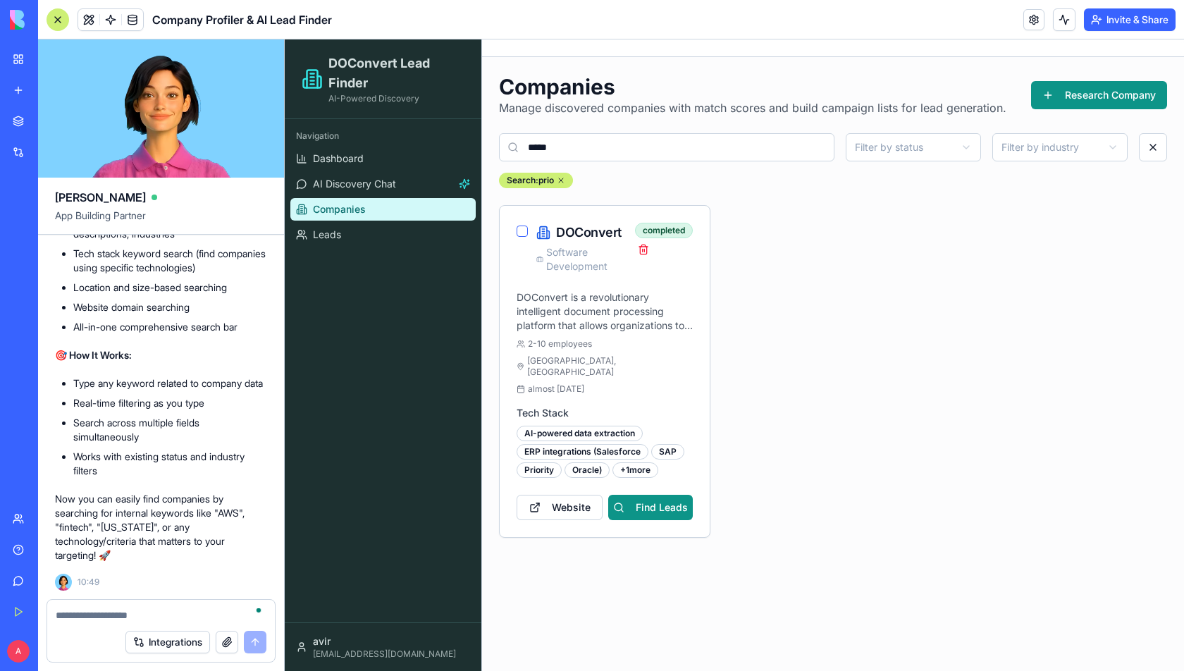
type input "******"
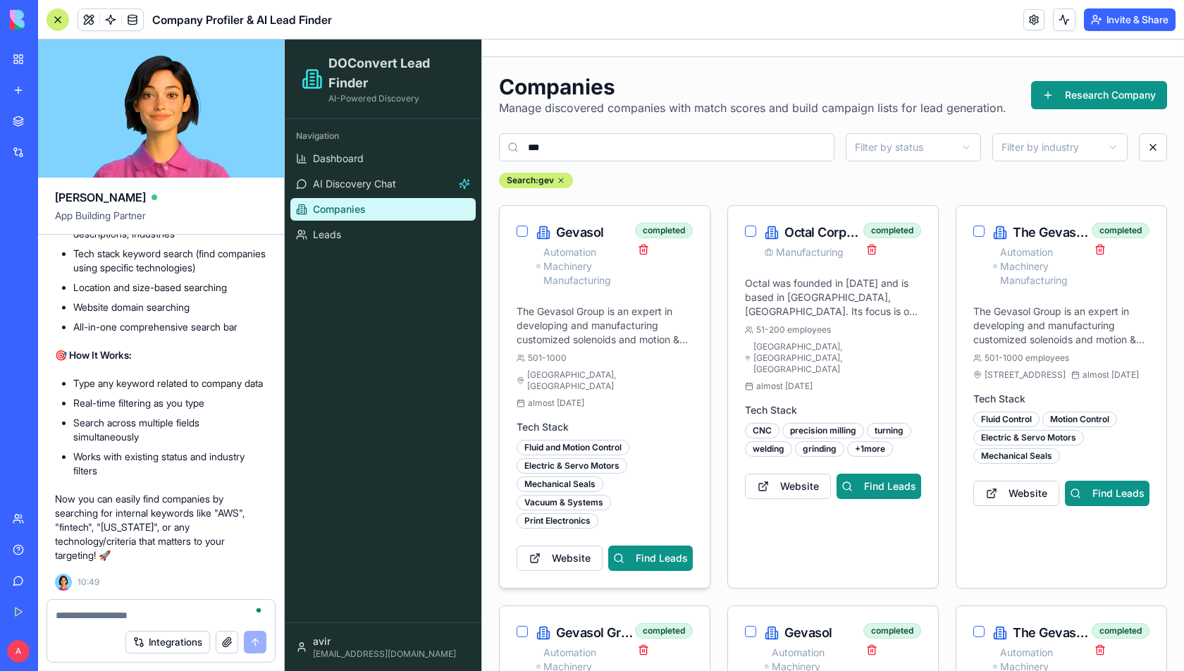
type input "***"
click at [570, 398] on div "almost [DATE]" at bounding box center [551, 403] width 68 height 11
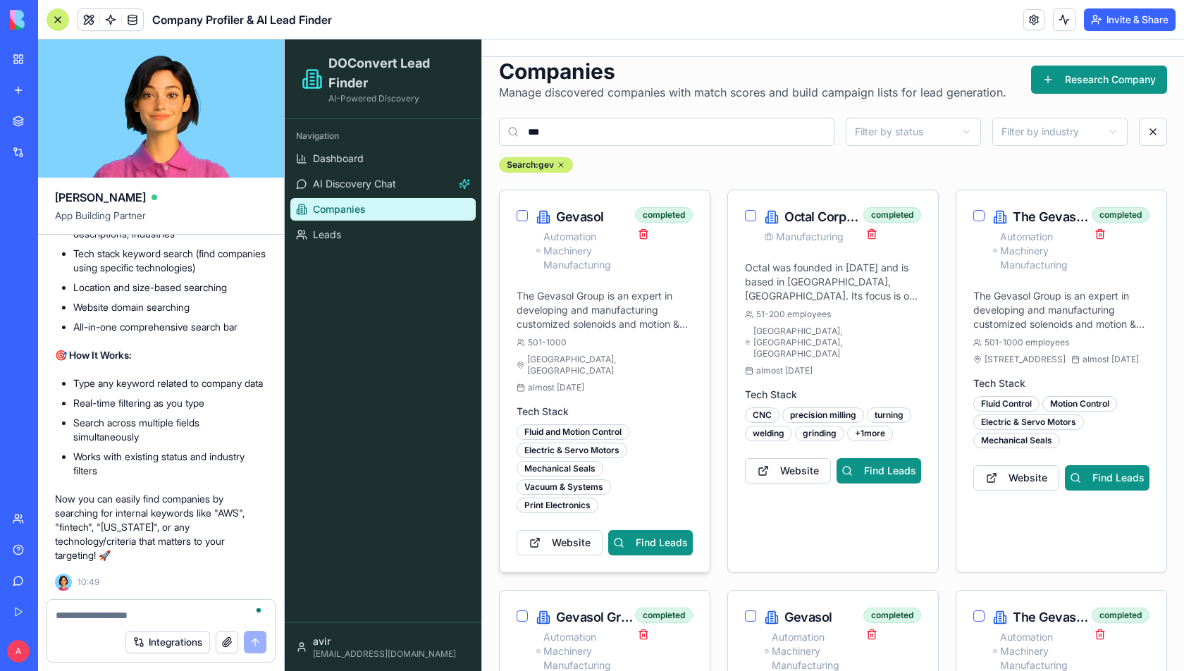
scroll to position [18, 0]
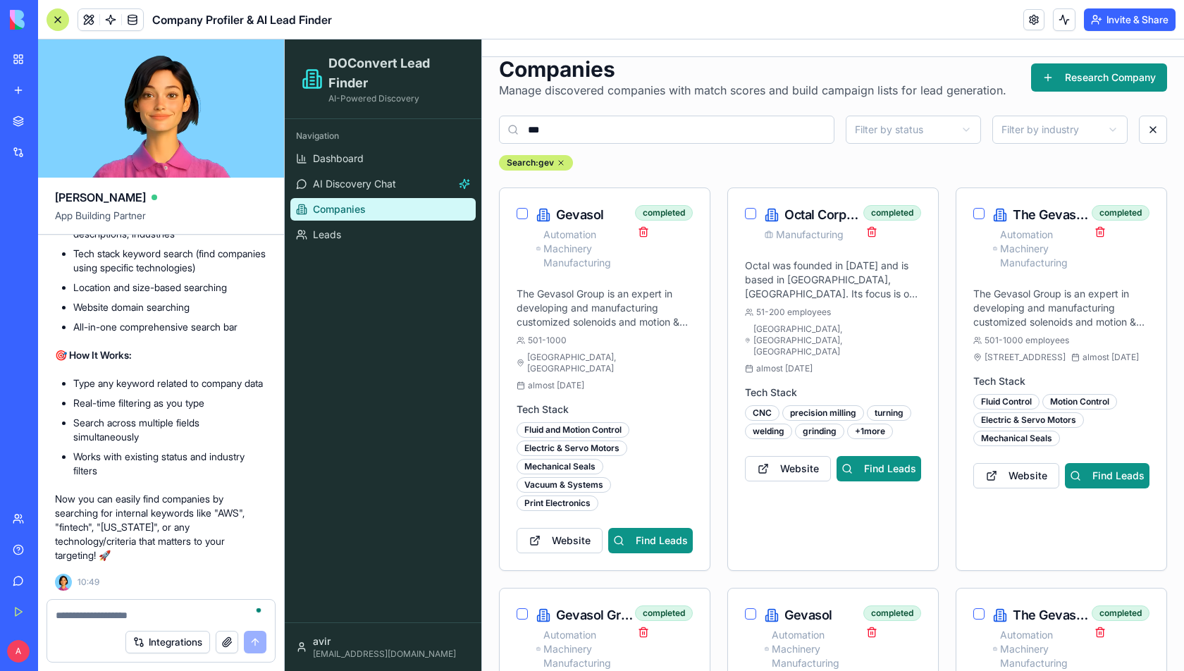
click at [615, 130] on input "***" at bounding box center [667, 130] width 336 height 28
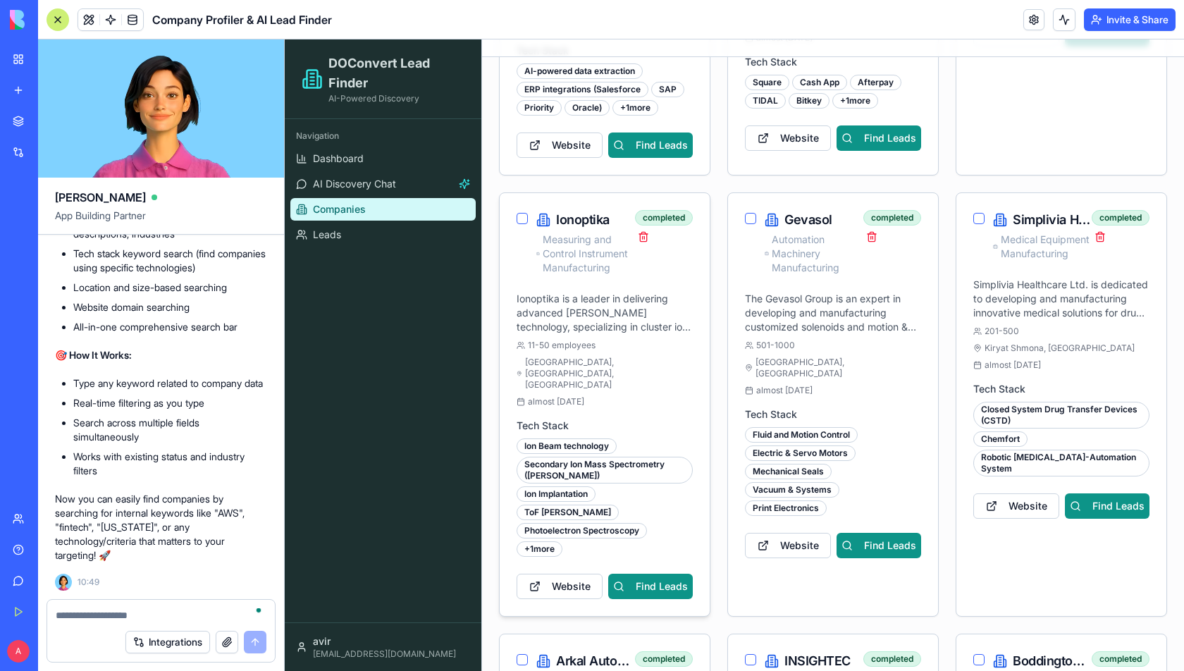
scroll to position [364, 0]
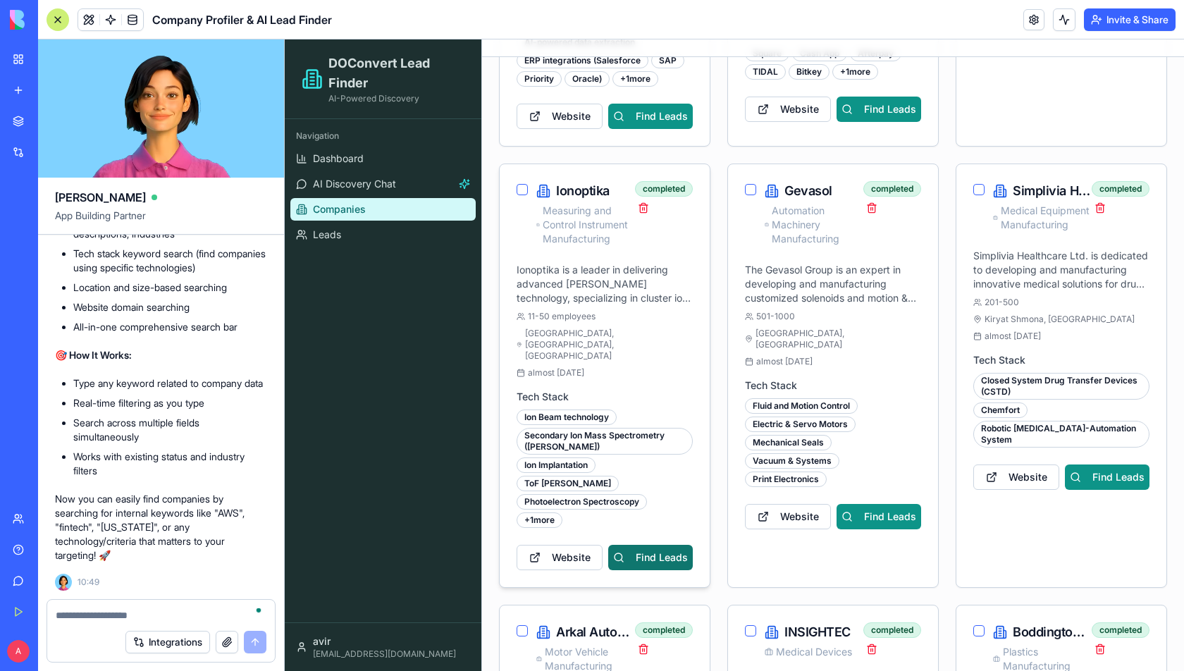
click at [634, 545] on button "Find Leads" at bounding box center [650, 557] width 85 height 25
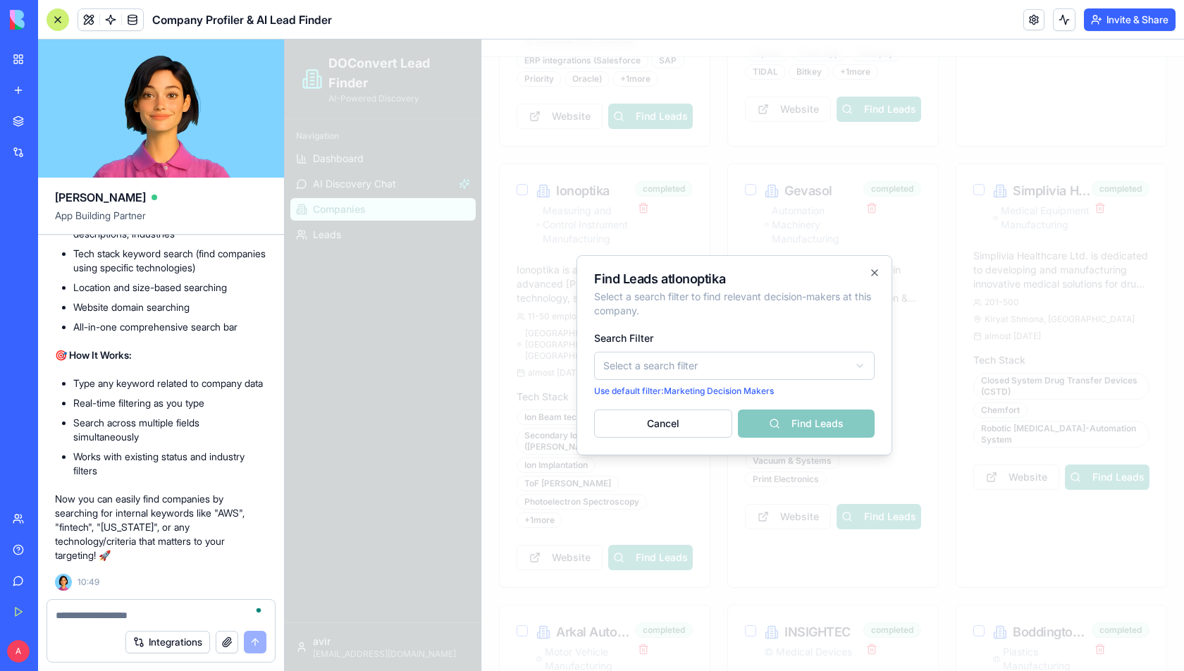
click at [90, 610] on textarea "To enrich screen reader interactions, please activate Accessibility in Grammarl…" at bounding box center [161, 615] width 211 height 14
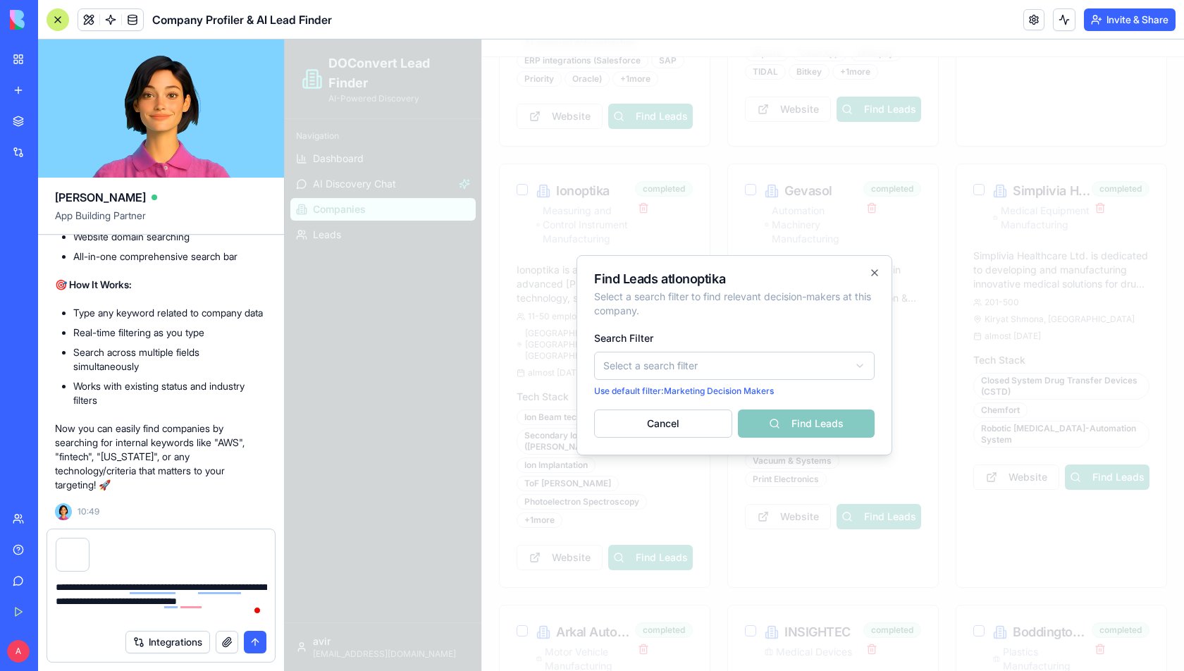
type textarea "**********"
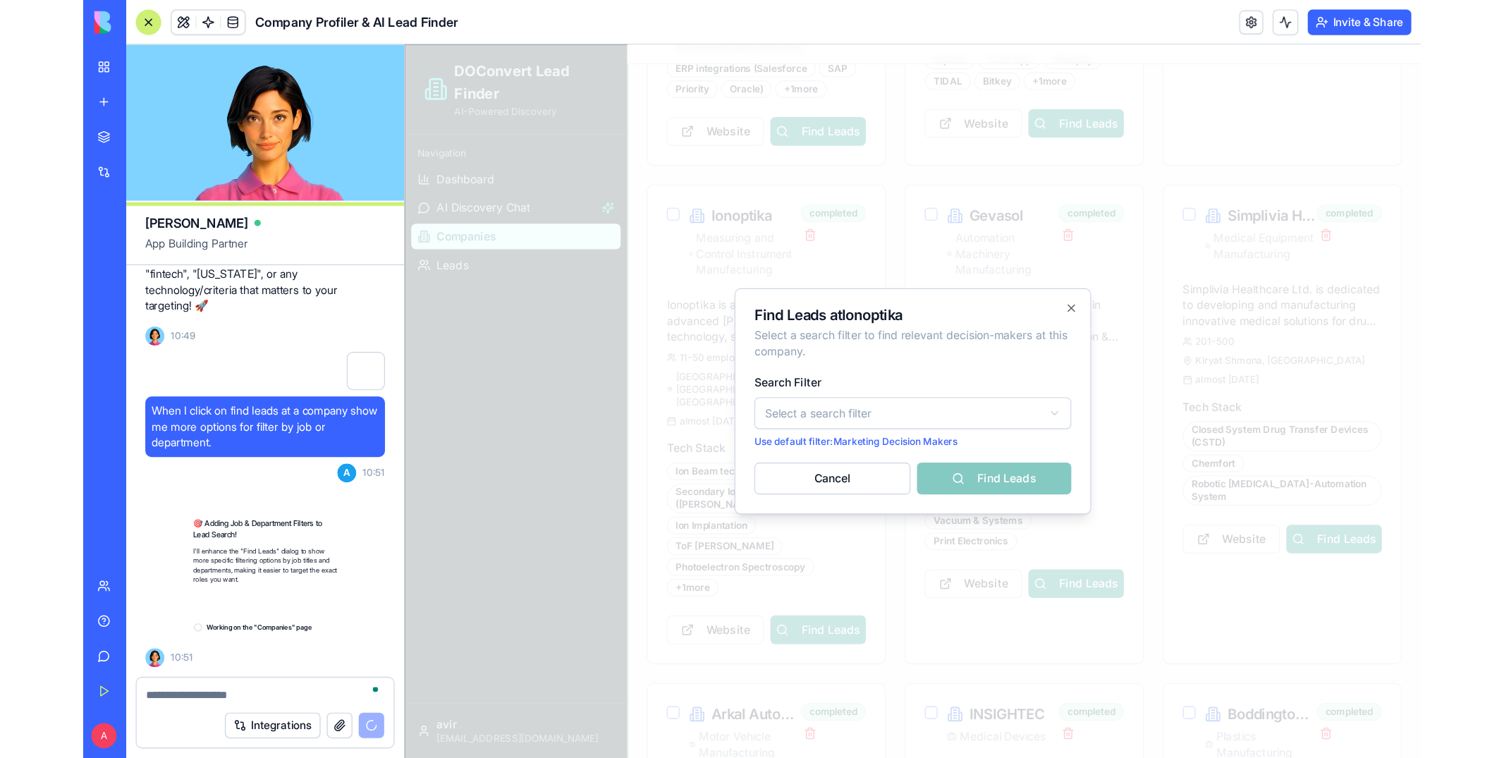
scroll to position [6439, 0]
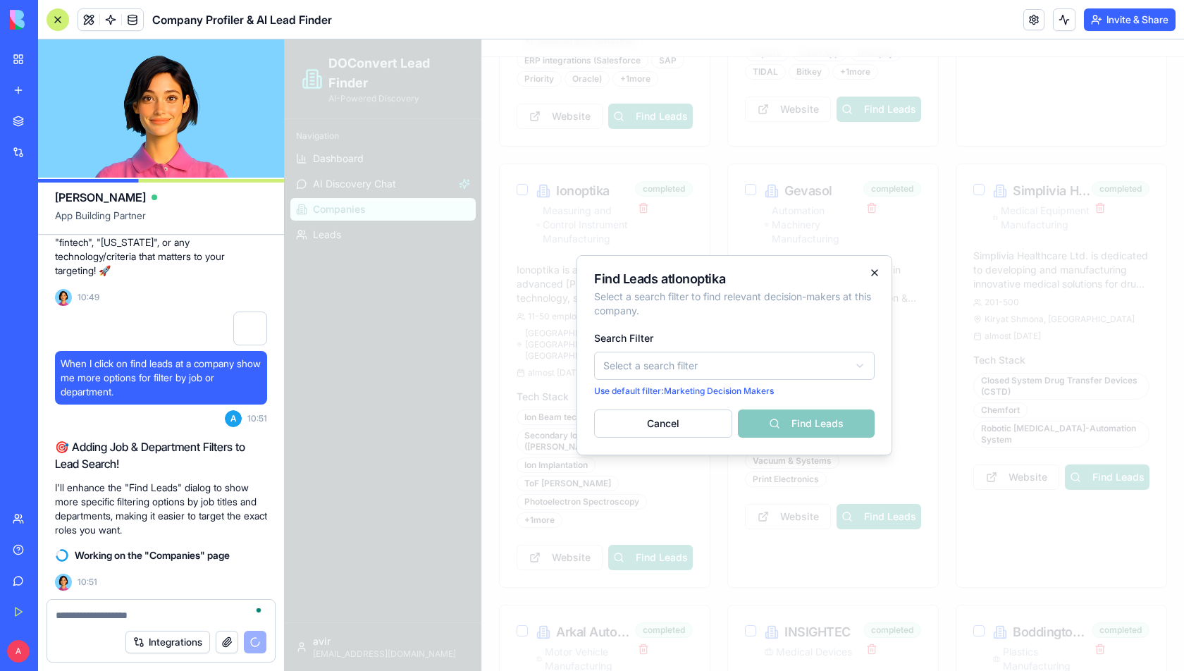
click at [871, 275] on icon "button" at bounding box center [874, 272] width 11 height 11
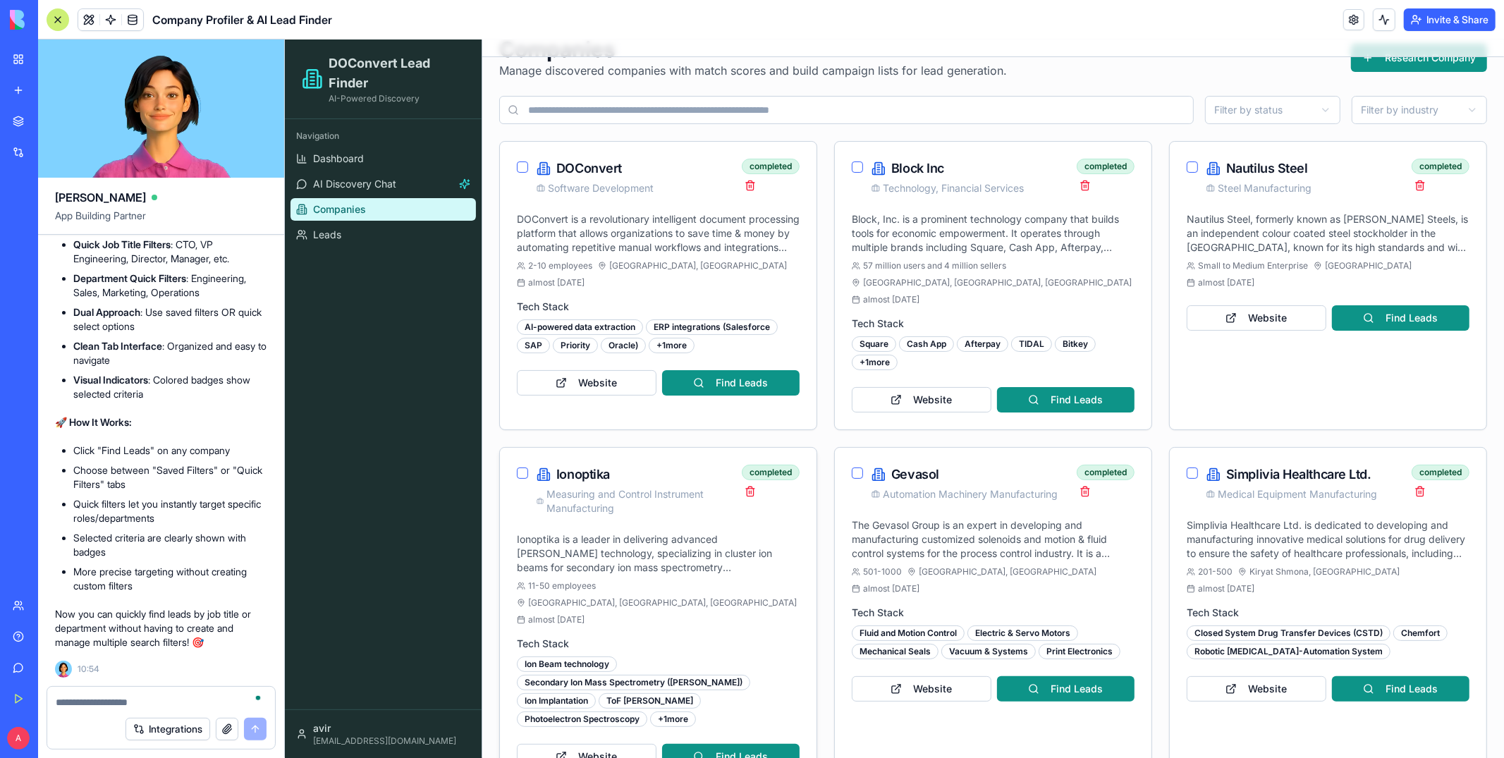
scroll to position [75, 0]
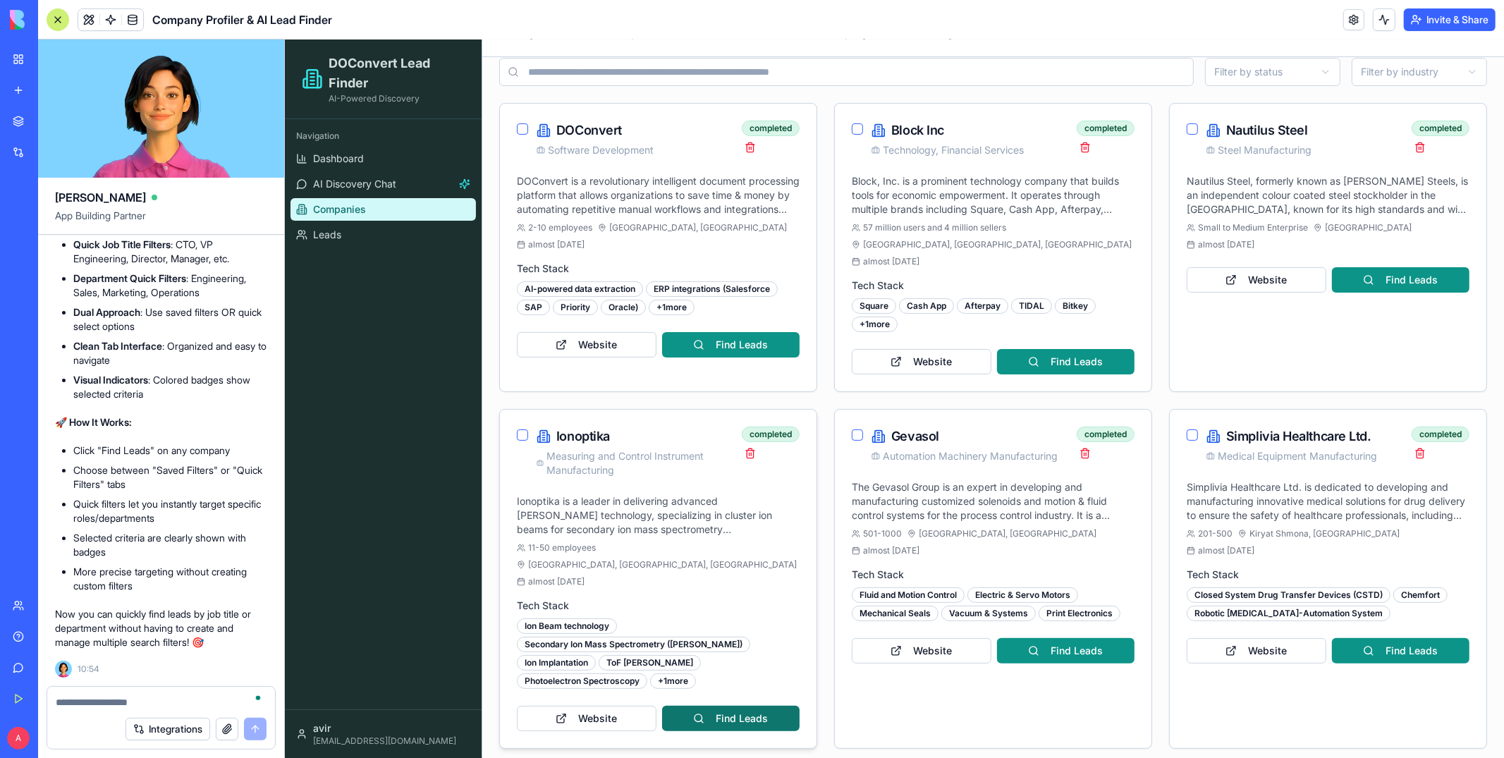
click at [704, 670] on button "Find Leads" at bounding box center [730, 717] width 138 height 25
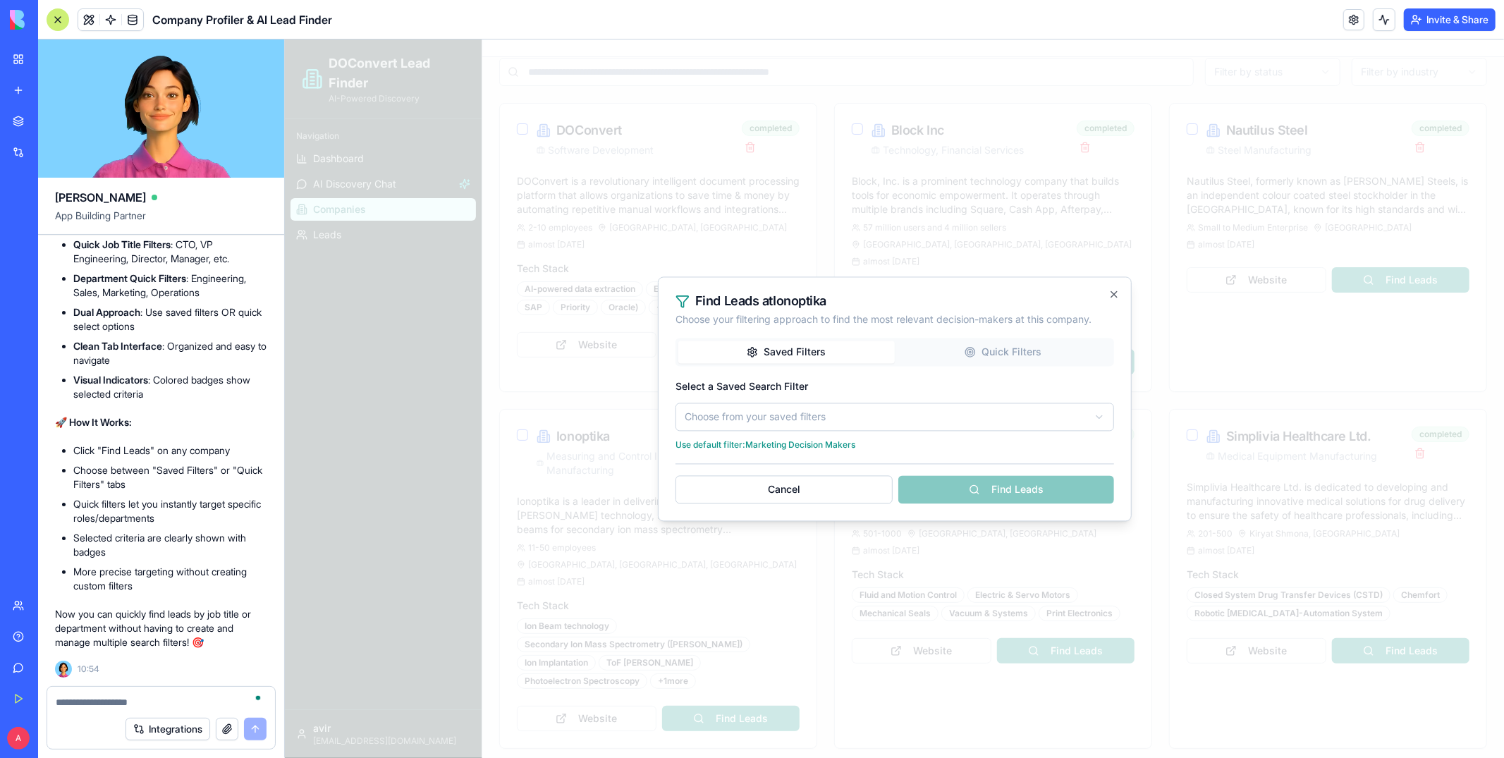
click at [960, 345] on div "Saved Filters Quick Filters Select a Saved Search Filter Choose from your saved…" at bounding box center [894, 394] width 438 height 114
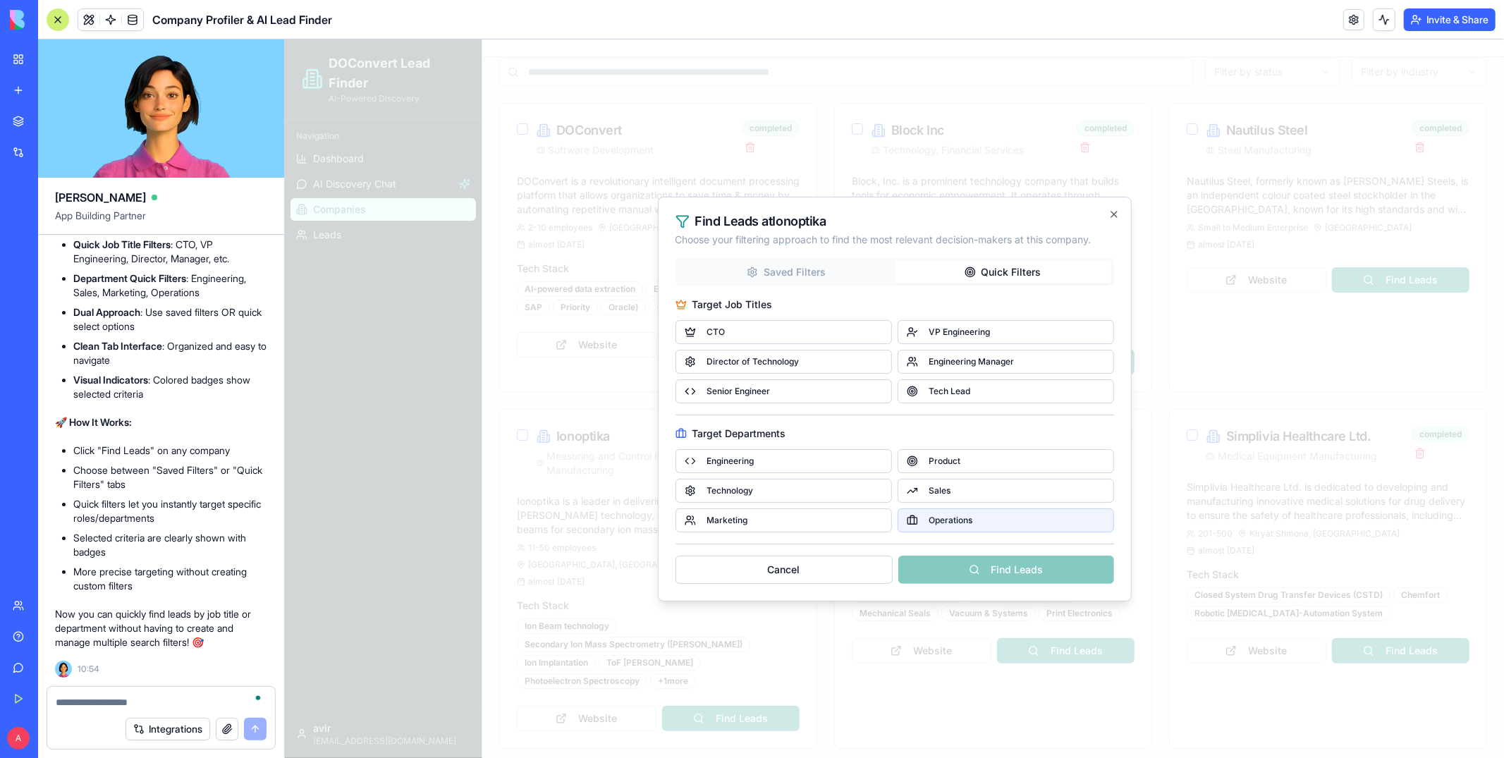
click at [957, 509] on button "Operations" at bounding box center [1005, 520] width 216 height 24
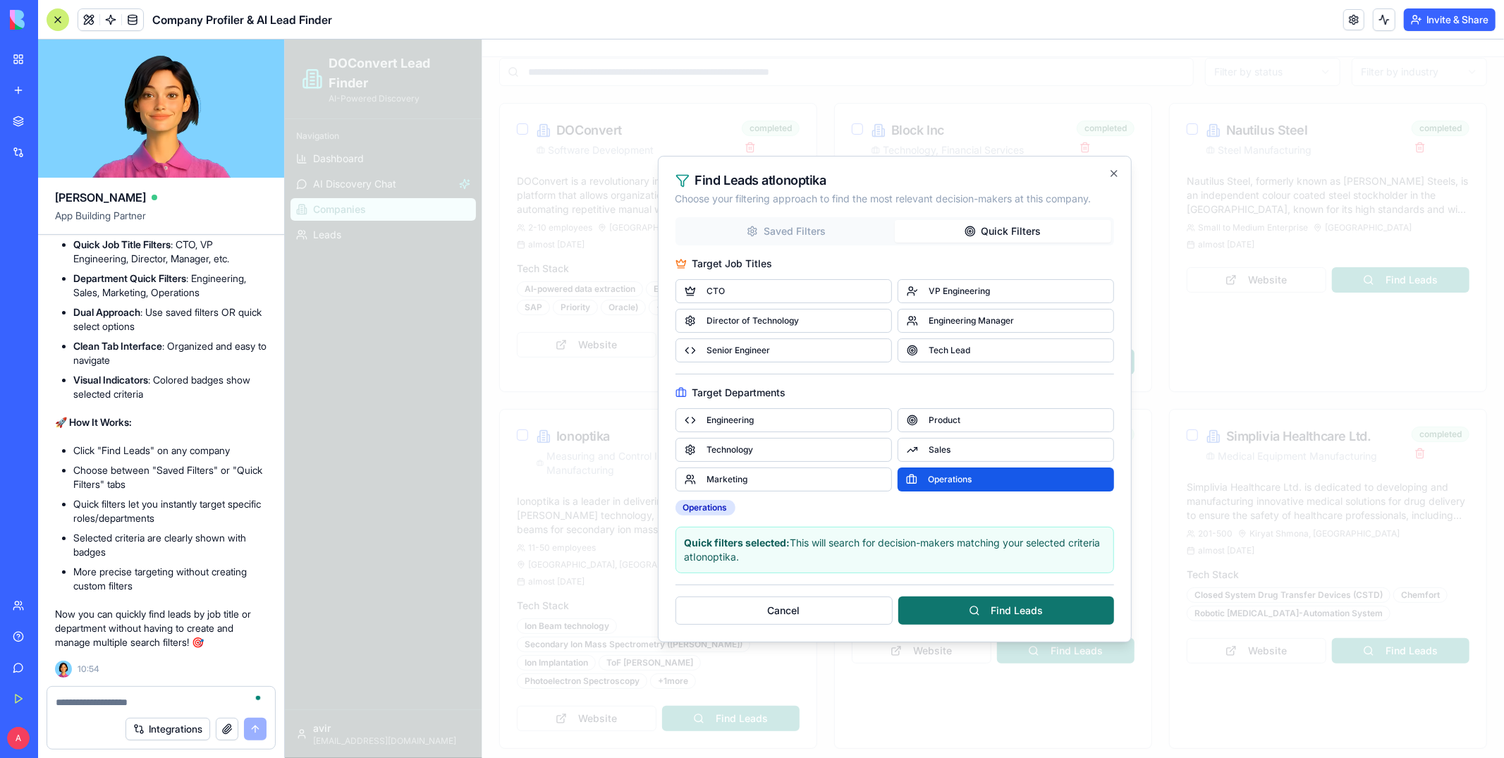
click at [933, 615] on button "Find Leads" at bounding box center [1005, 610] width 216 height 28
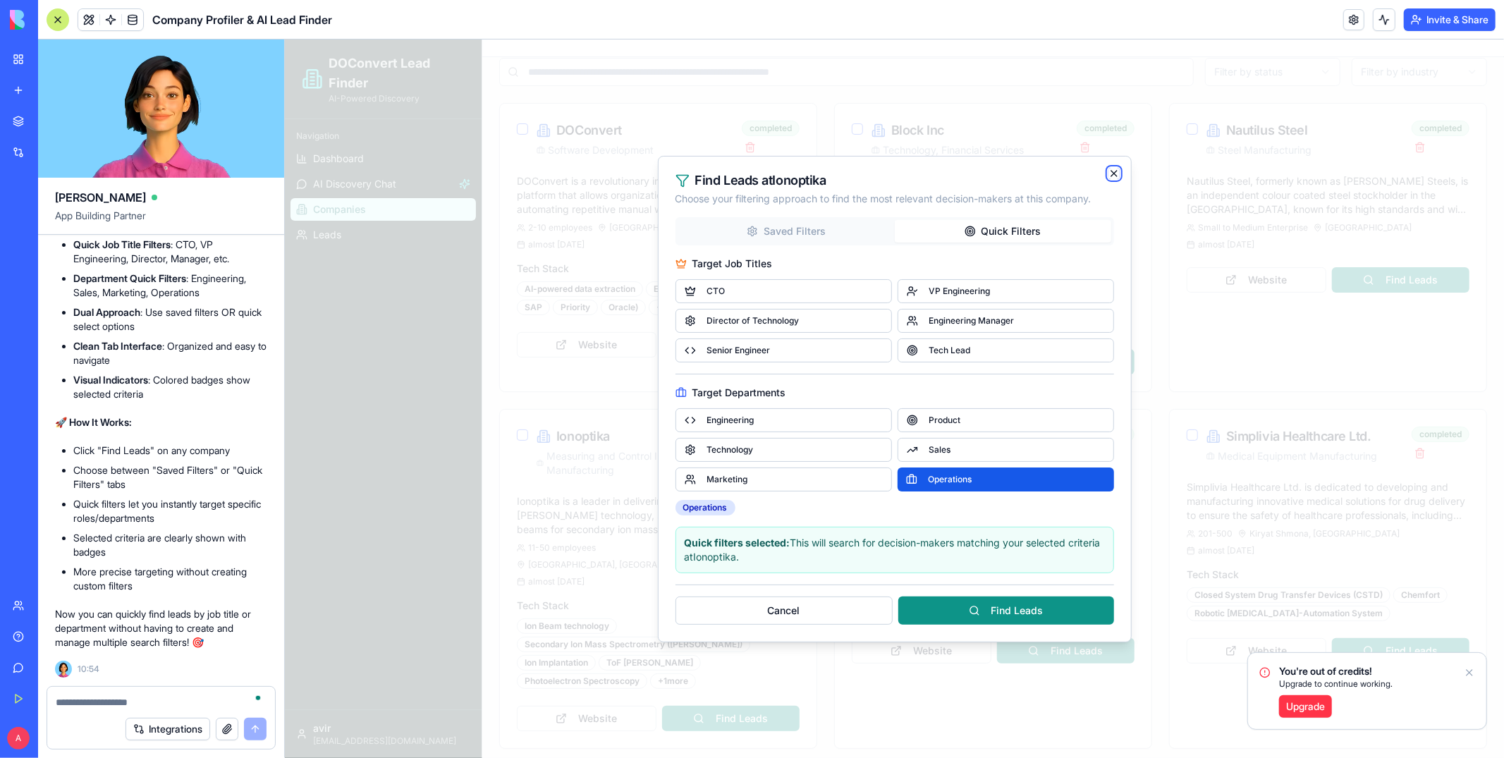
click at [1110, 173] on icon "button" at bounding box center [1113, 173] width 6 height 6
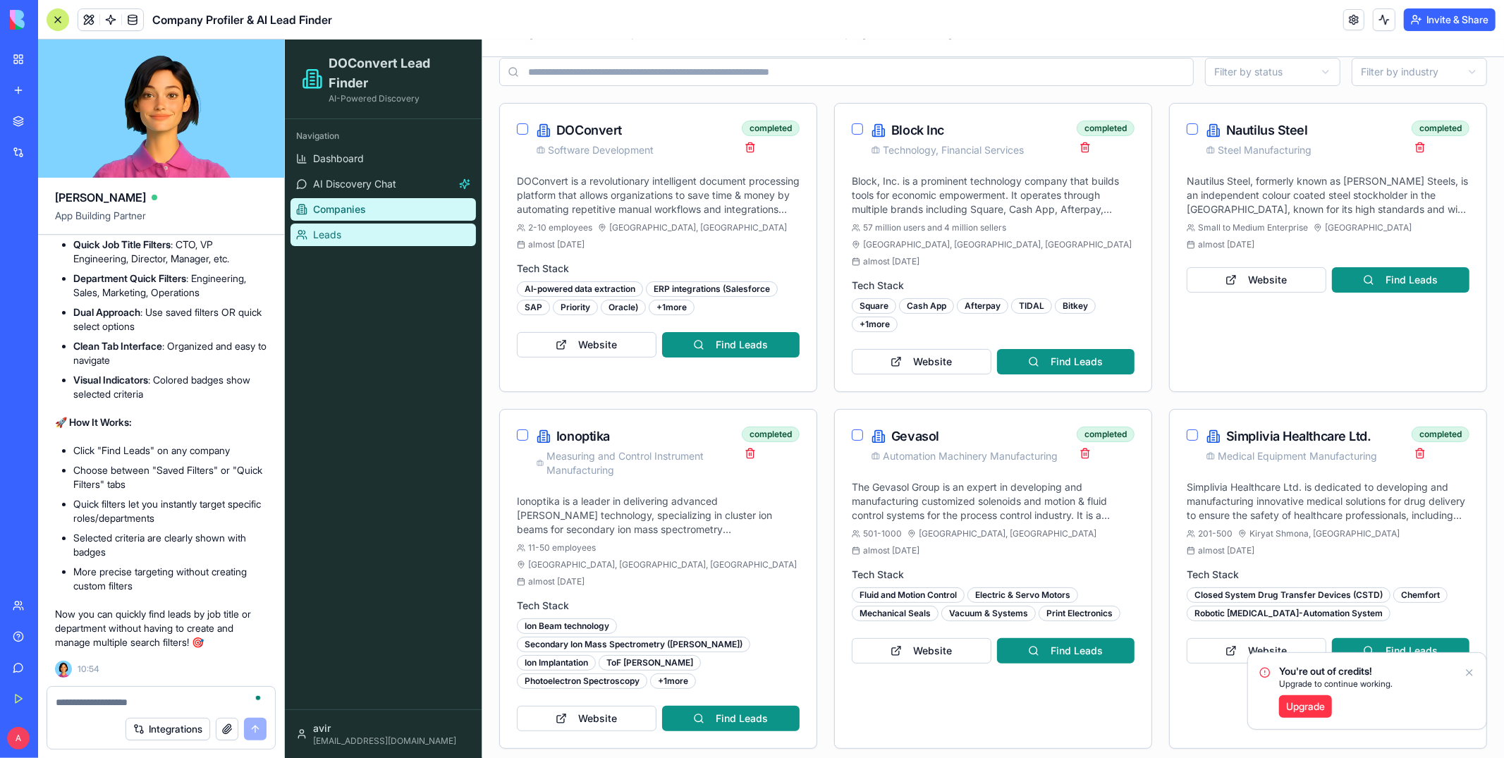
click at [384, 231] on link "Leads" at bounding box center [382, 234] width 185 height 23
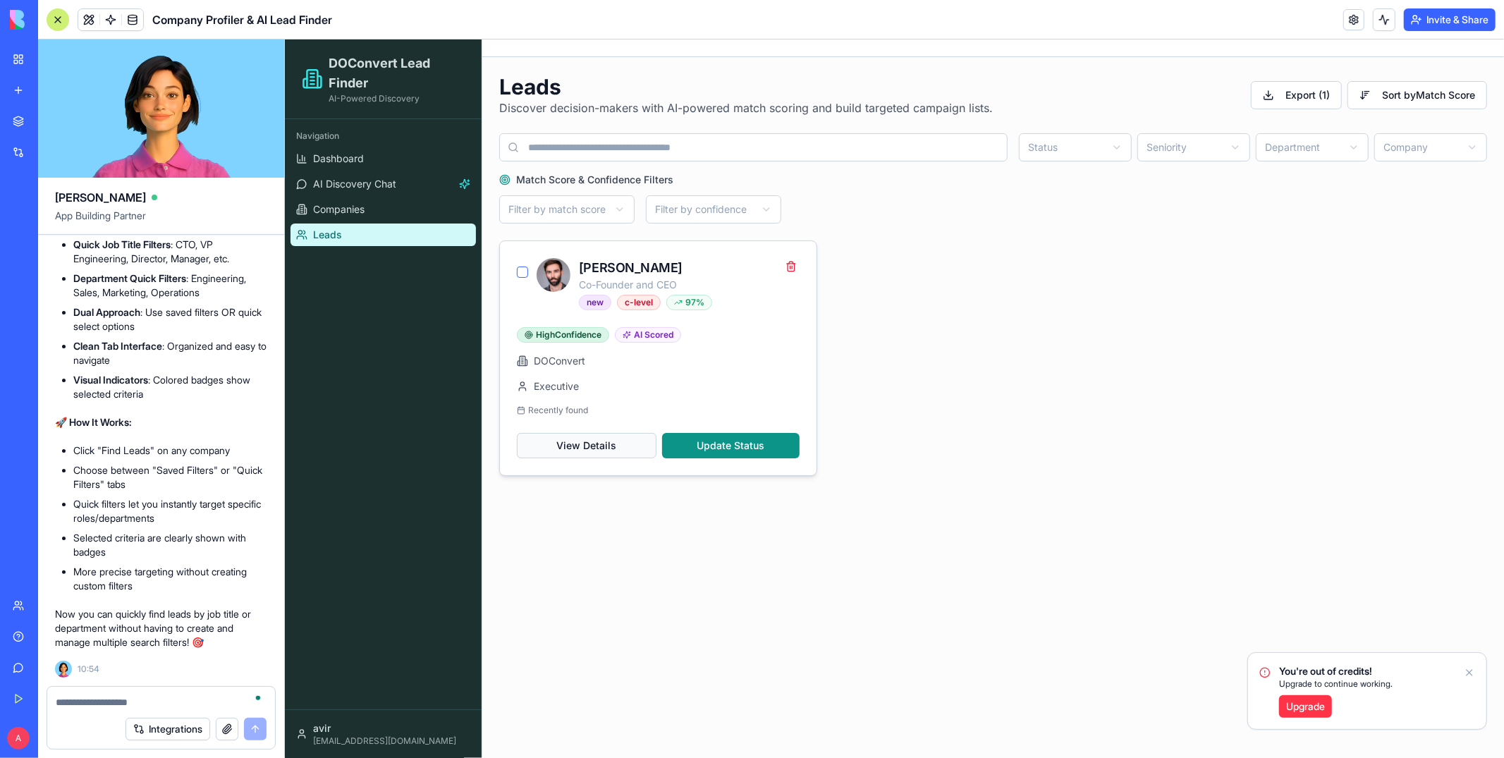
click at [556, 444] on button "View Details" at bounding box center [586, 444] width 140 height 25
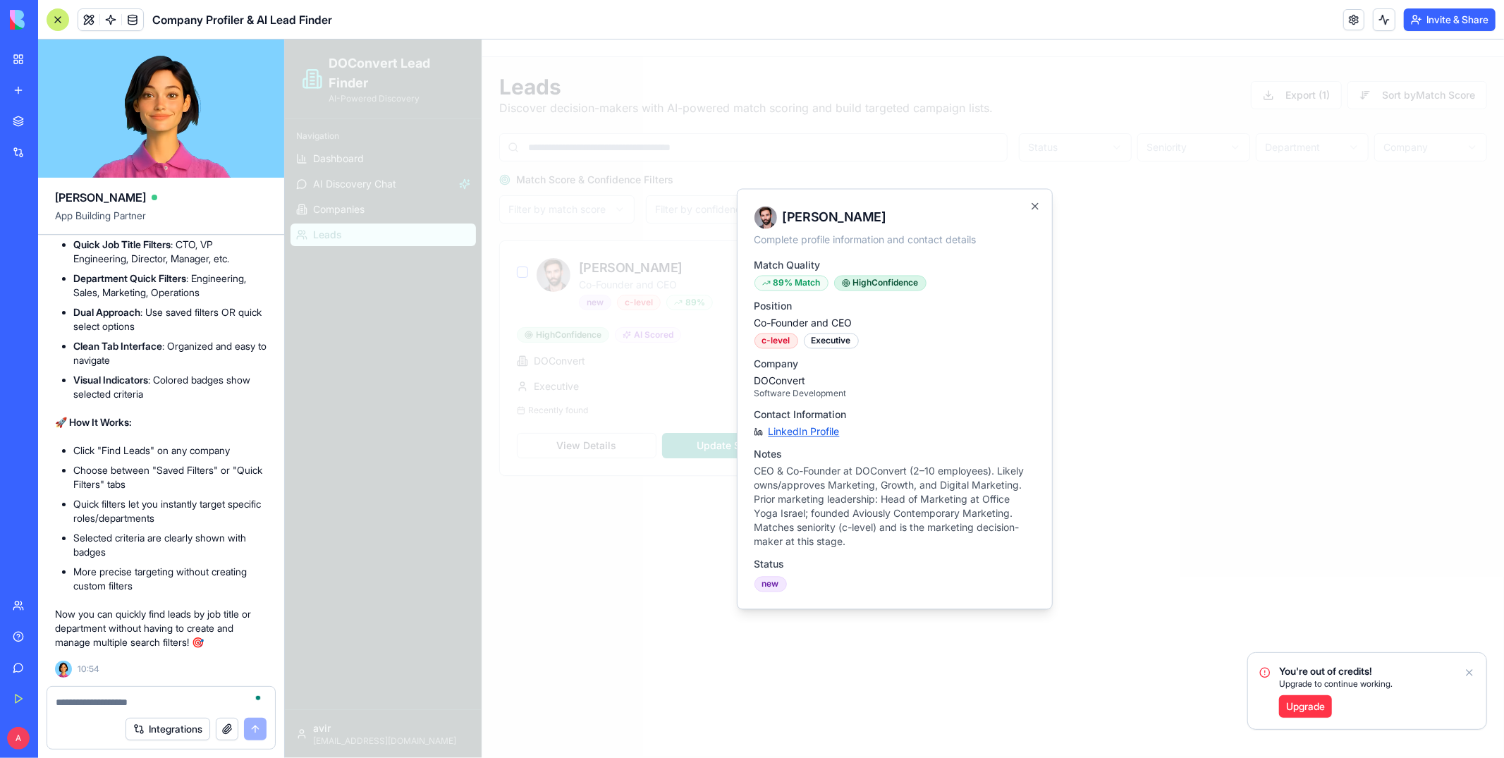
click at [811, 433] on link "LinkedIn Profile" at bounding box center [803, 431] width 71 height 14
click at [1034, 204] on icon "button" at bounding box center [1034, 205] width 6 height 6
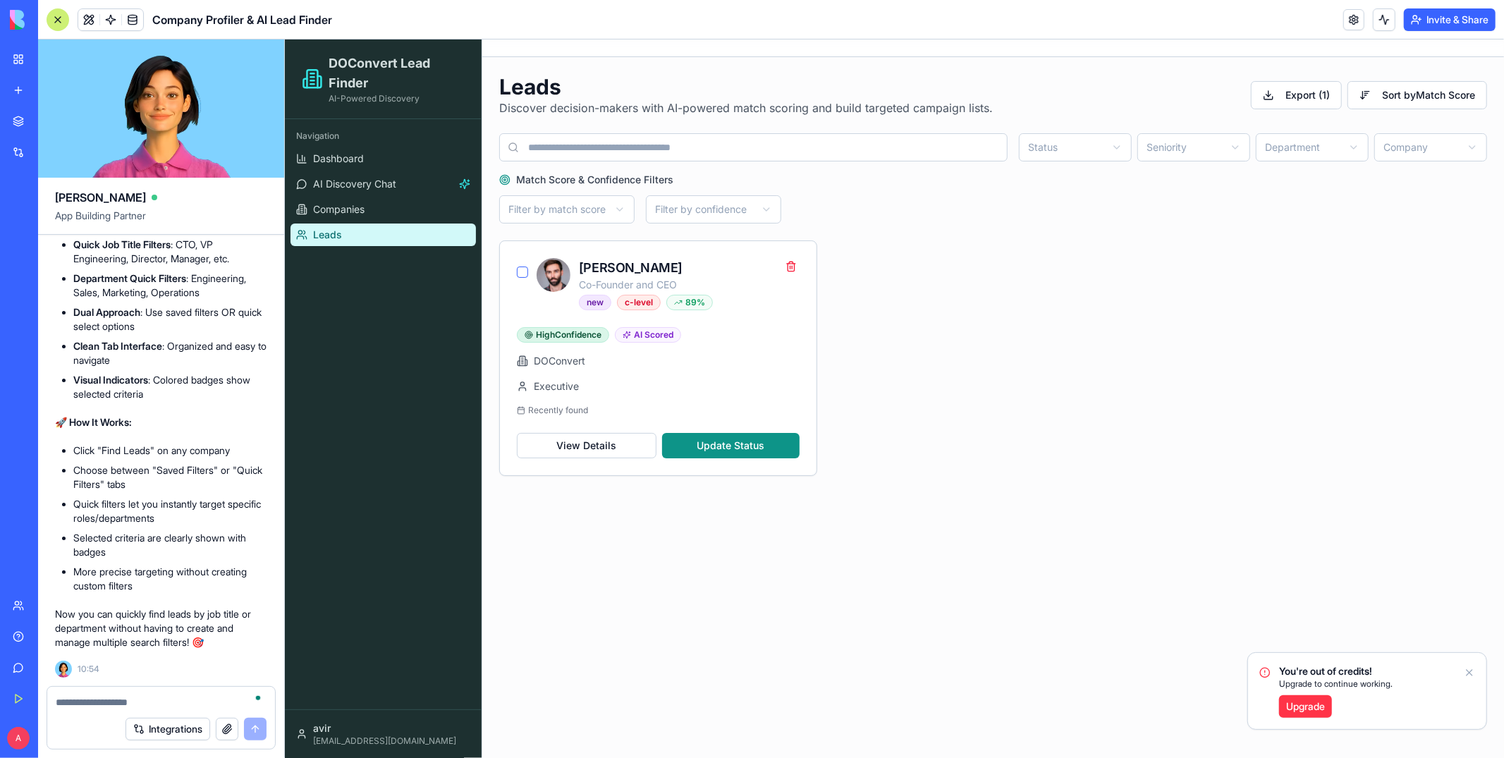
click at [1184, 670] on icon "Notifications alt+T" at bounding box center [1469, 672] width 11 height 11
click at [416, 214] on link "Companies" at bounding box center [382, 208] width 185 height 23
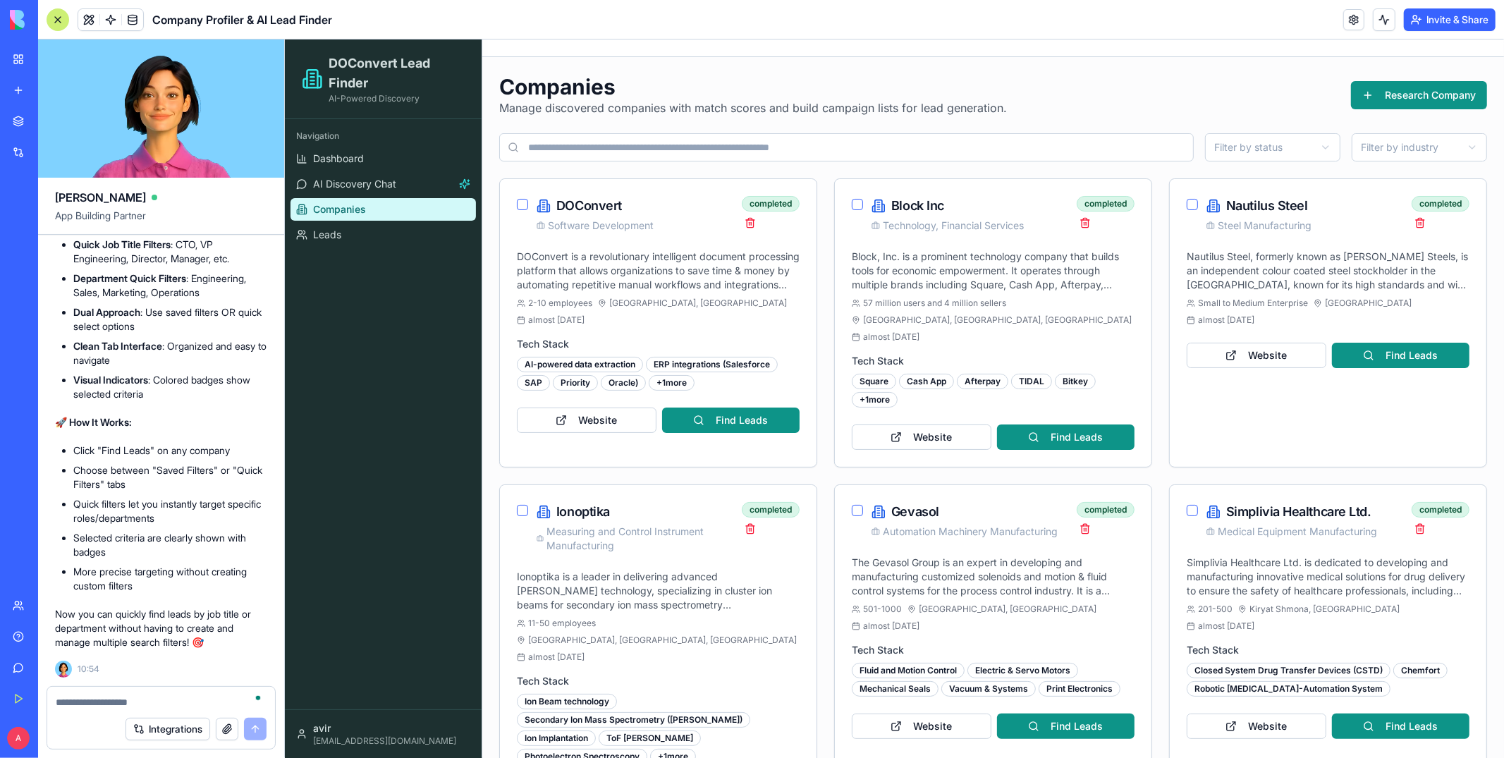
click at [51, 20] on div at bounding box center [58, 19] width 23 height 23
